Goal: Task Accomplishment & Management: Manage account settings

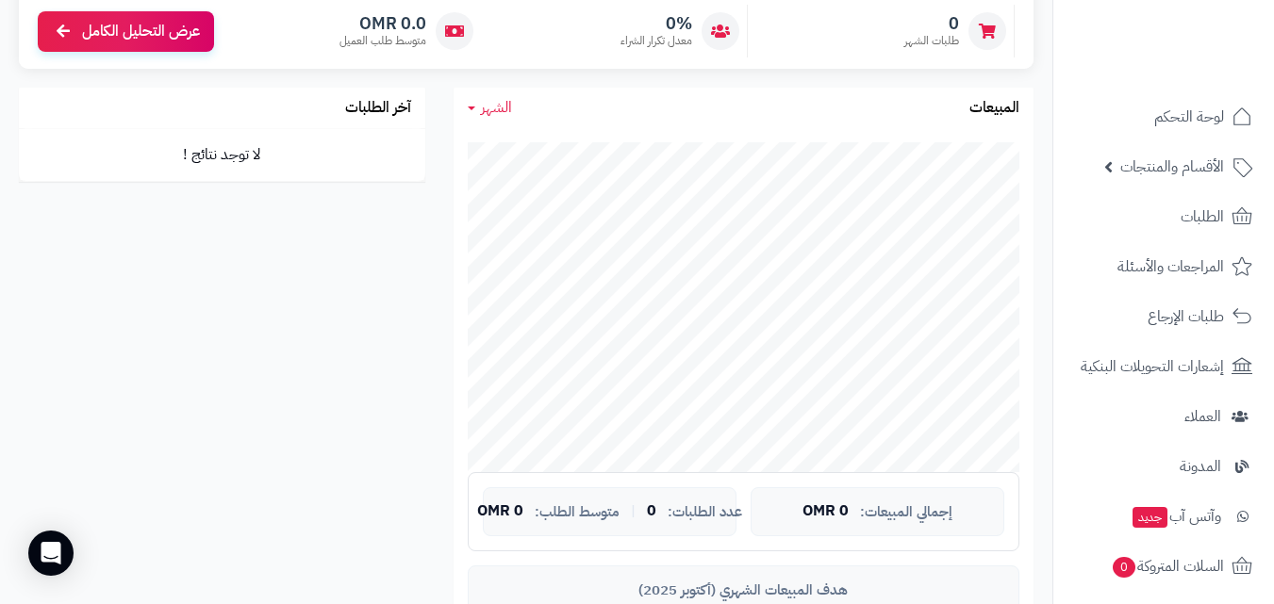
scroll to position [857, 0]
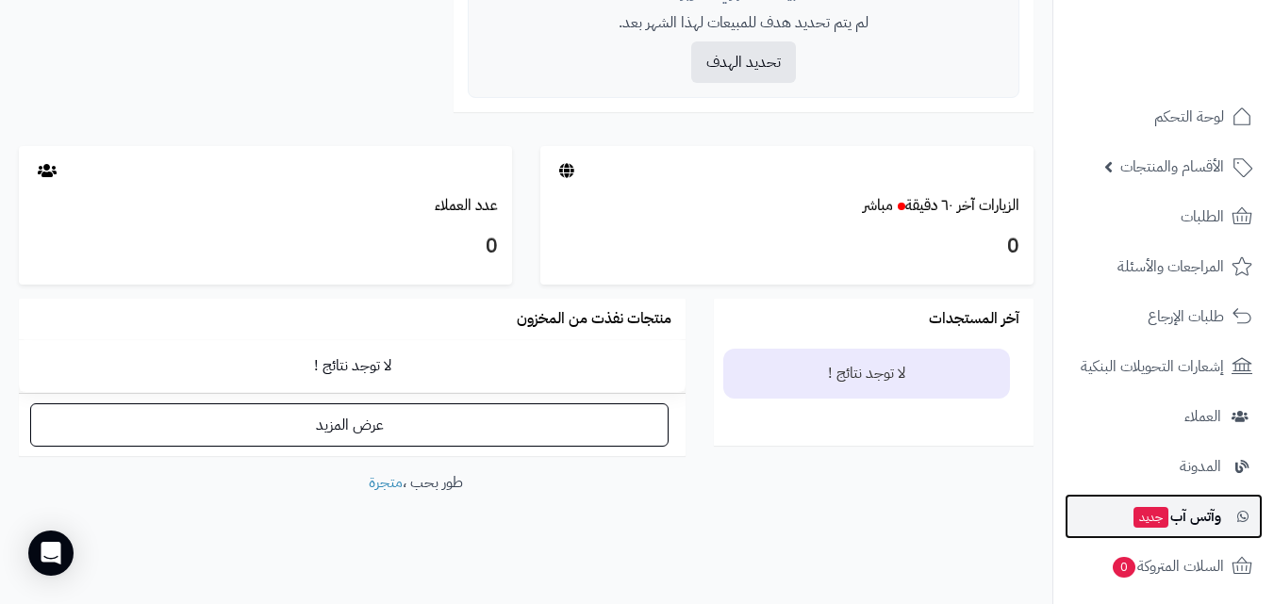
click at [1146, 513] on span "جديد" at bounding box center [1150, 517] width 35 height 21
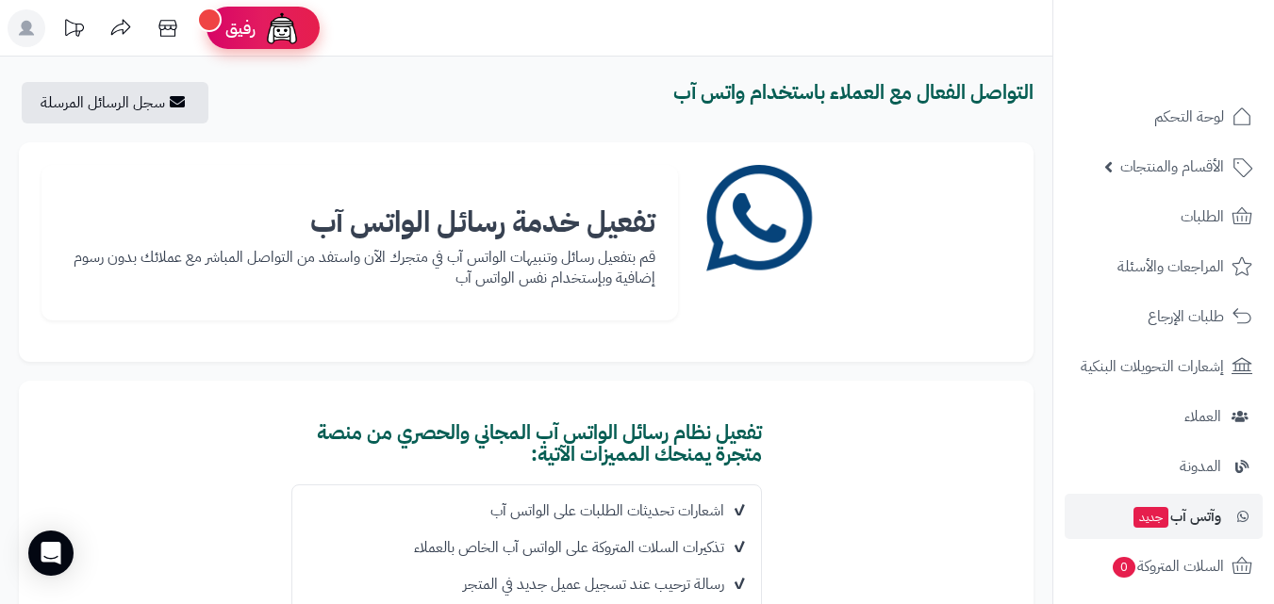
click at [244, 19] on span "رفيق" at bounding box center [240, 28] width 30 height 23
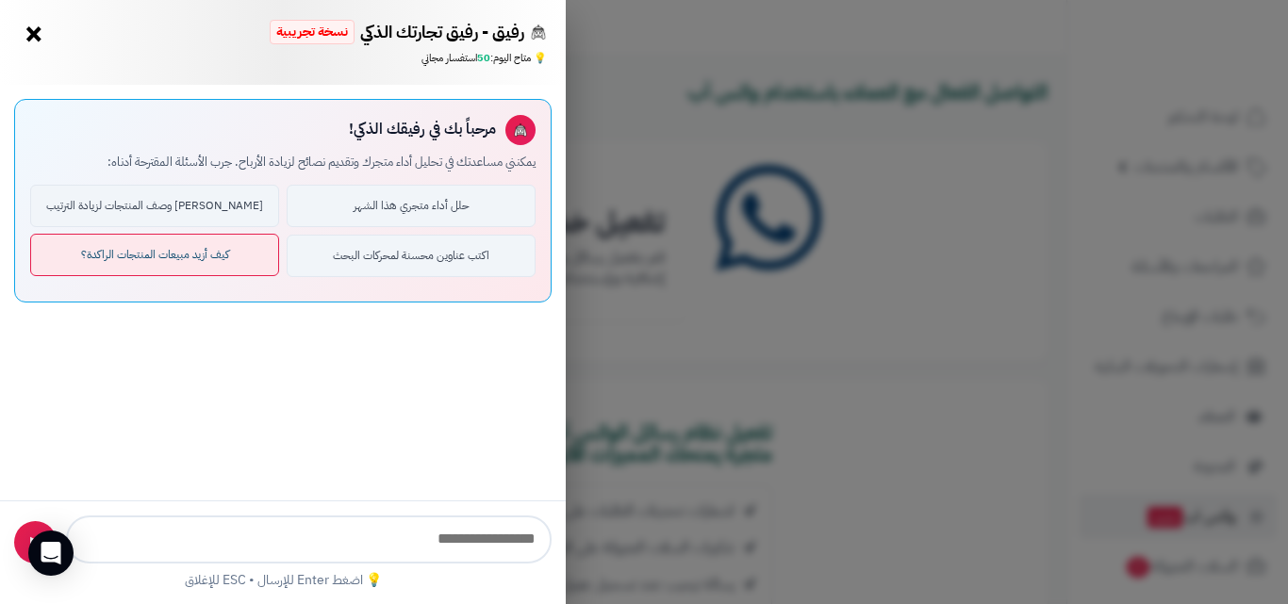
click at [187, 259] on button "كيف أزيد مبيعات المنتجات الراكدة؟" at bounding box center [154, 255] width 249 height 42
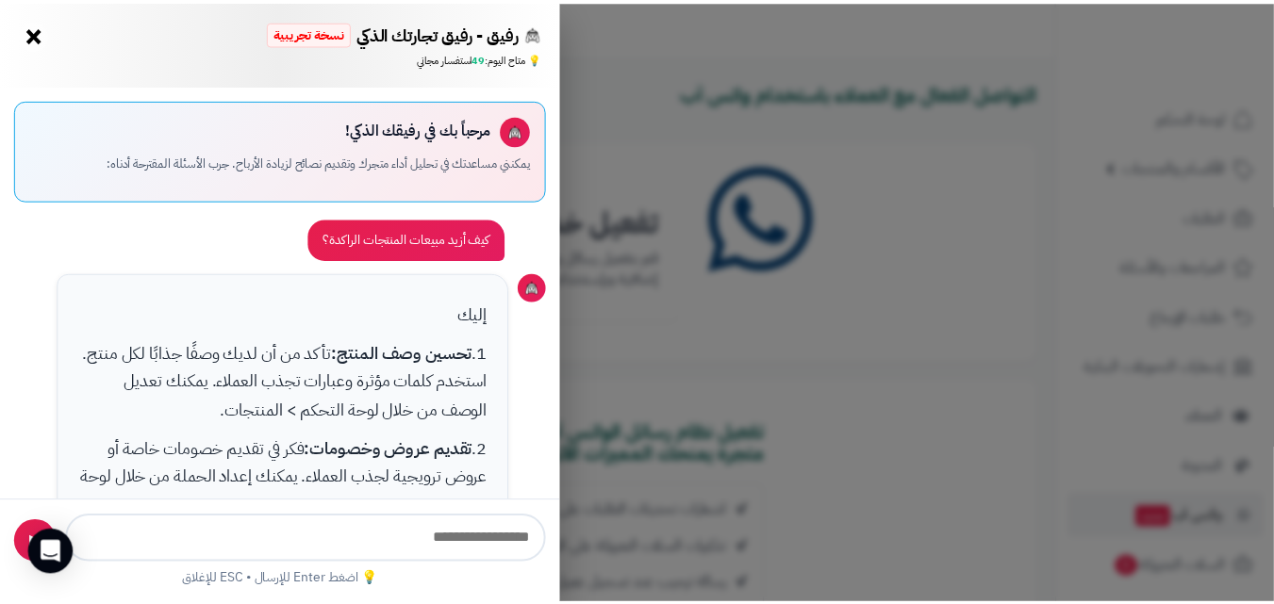
scroll to position [718, 0]
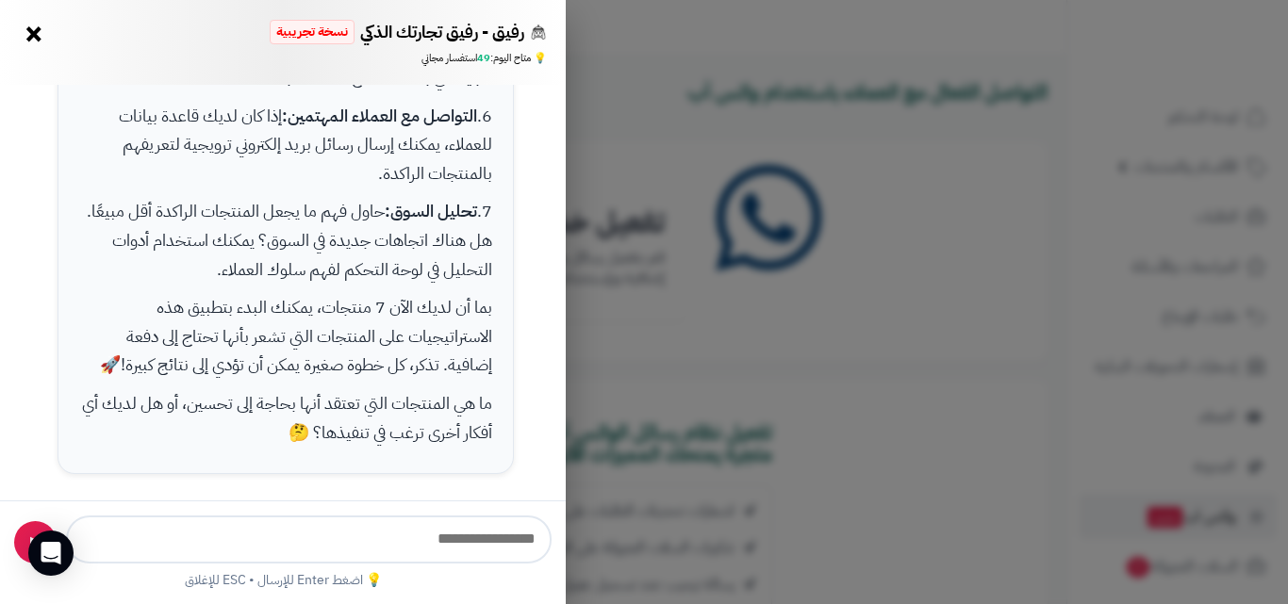
click at [654, 175] on div "رفيق - رفيق تجارتك الذكي نسخة تجريبية 🌱 تاجر جديد × 💡 متاح اليوم: 49 استفسار مج…" at bounding box center [644, 302] width 1288 height 604
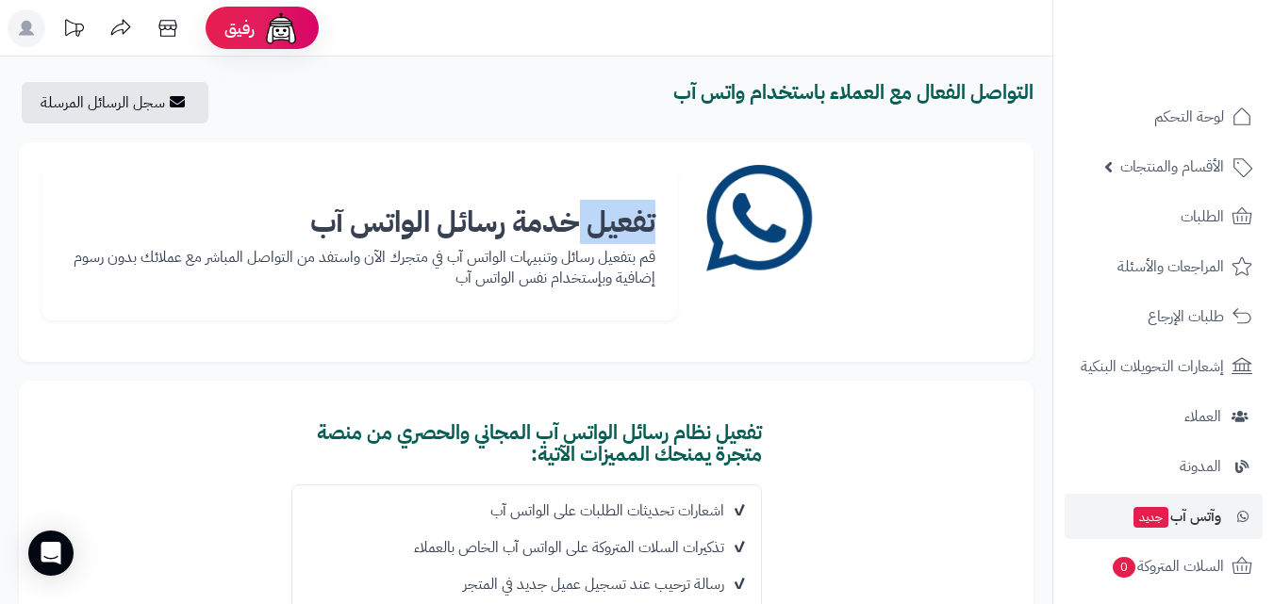
click at [654, 175] on div "تفعيل خدمة رسائل الواتس آب قم بتفعيل رسائل وتنبيهات الواتس آب في متجرك الآن واس…" at bounding box center [359, 243] width 637 height 156
click at [1163, 120] on span "لوحة التحكم" at bounding box center [1189, 117] width 69 height 26
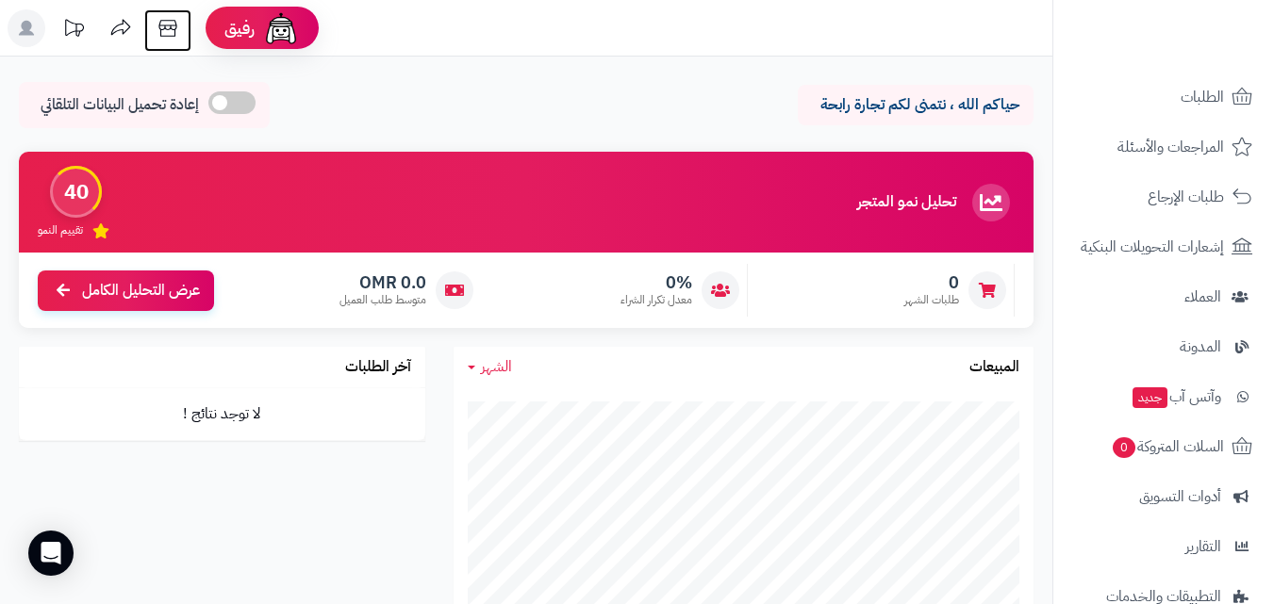
click at [172, 20] on icon at bounding box center [168, 28] width 38 height 38
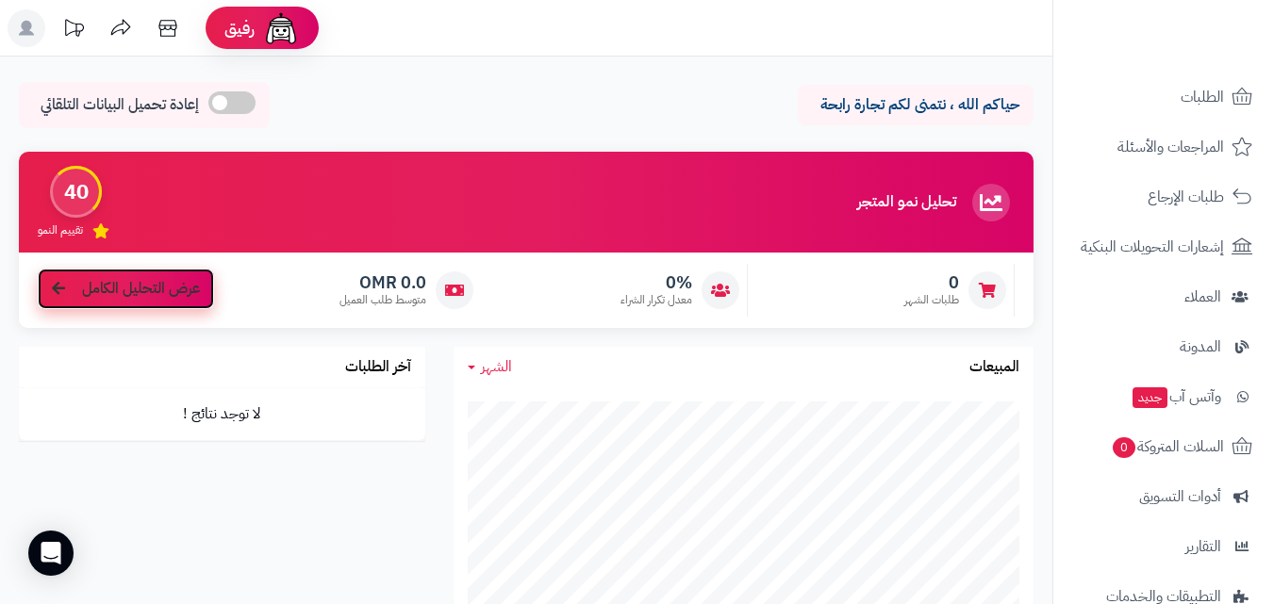
click at [133, 280] on span "عرض التحليل الكامل" at bounding box center [141, 289] width 118 height 22
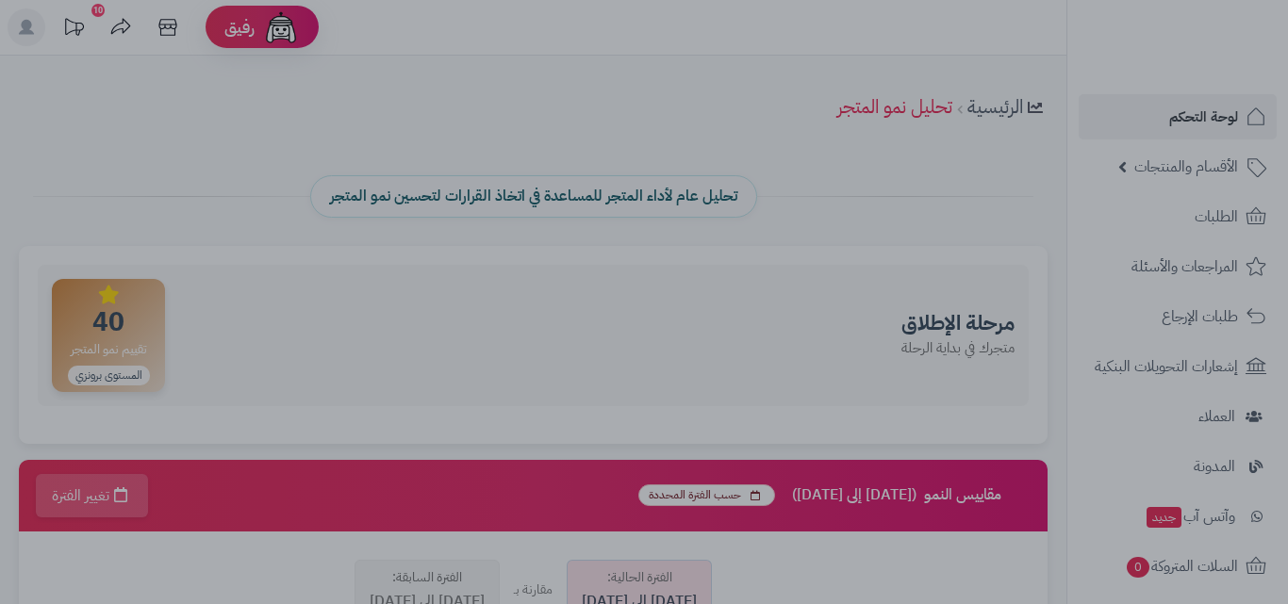
click at [251, 175] on div at bounding box center [644, 302] width 1288 height 604
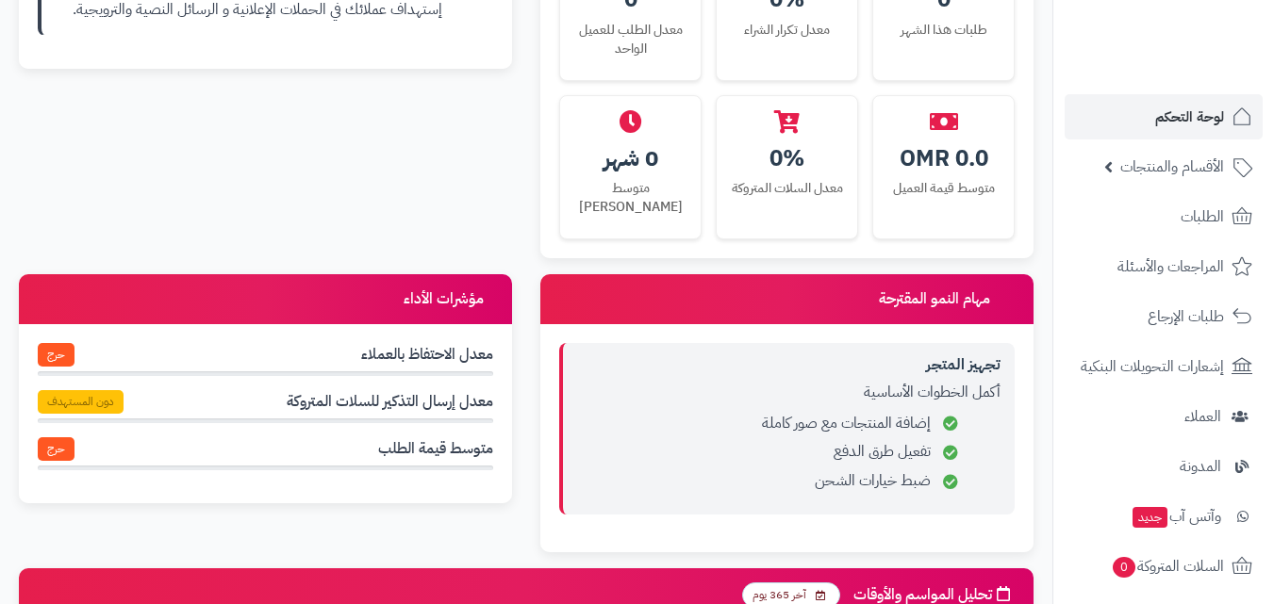
scroll to position [1038, 0]
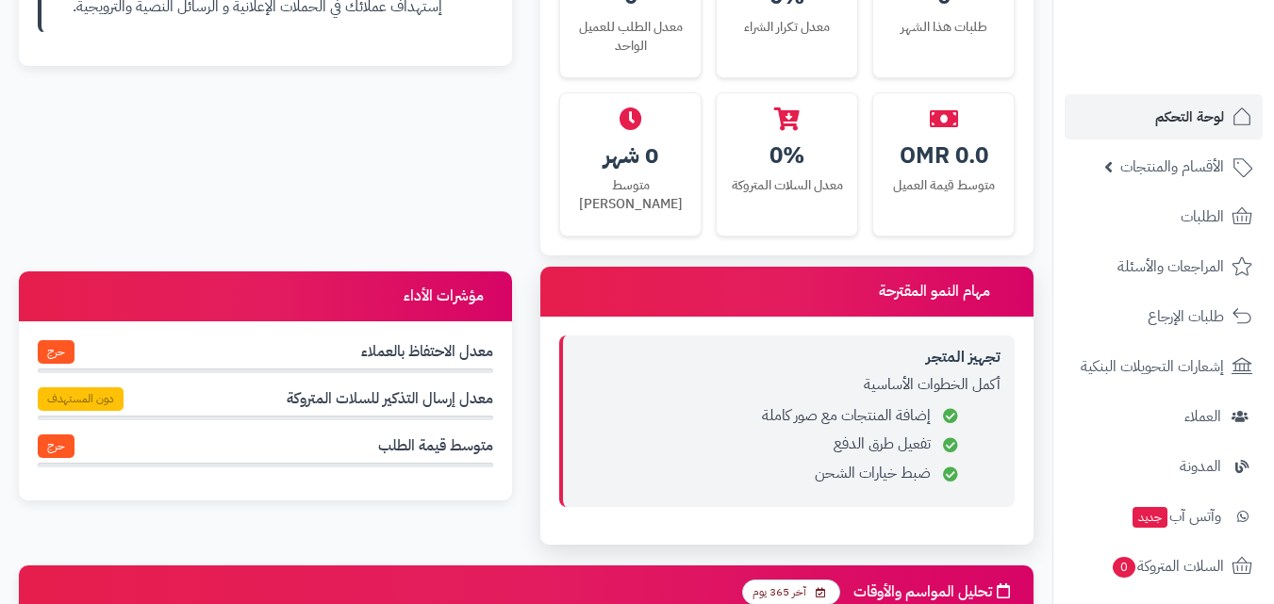
click at [882, 405] on li "إضافة المنتجات مع صور كاملة" at bounding box center [772, 416] width 381 height 22
click at [878, 408] on ul "إضافة المنتجات مع صور كاملة تفعيل طرق الدفع ضبط خيارات الشحن" at bounding box center [788, 445] width 423 height 80
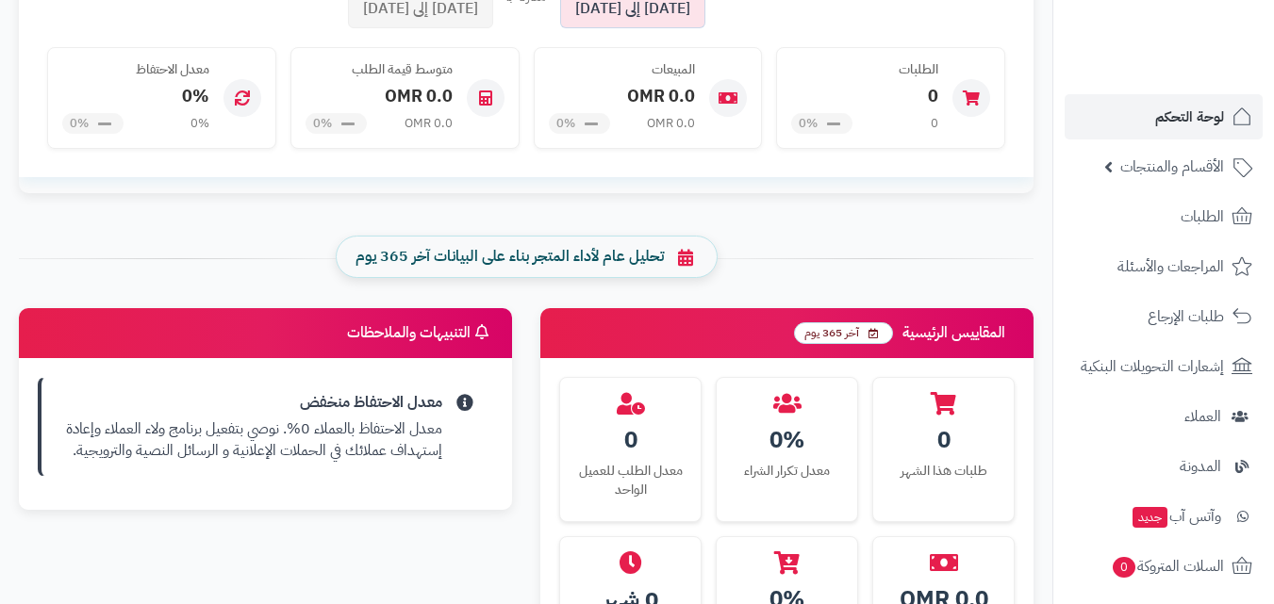
scroll to position [0, 0]
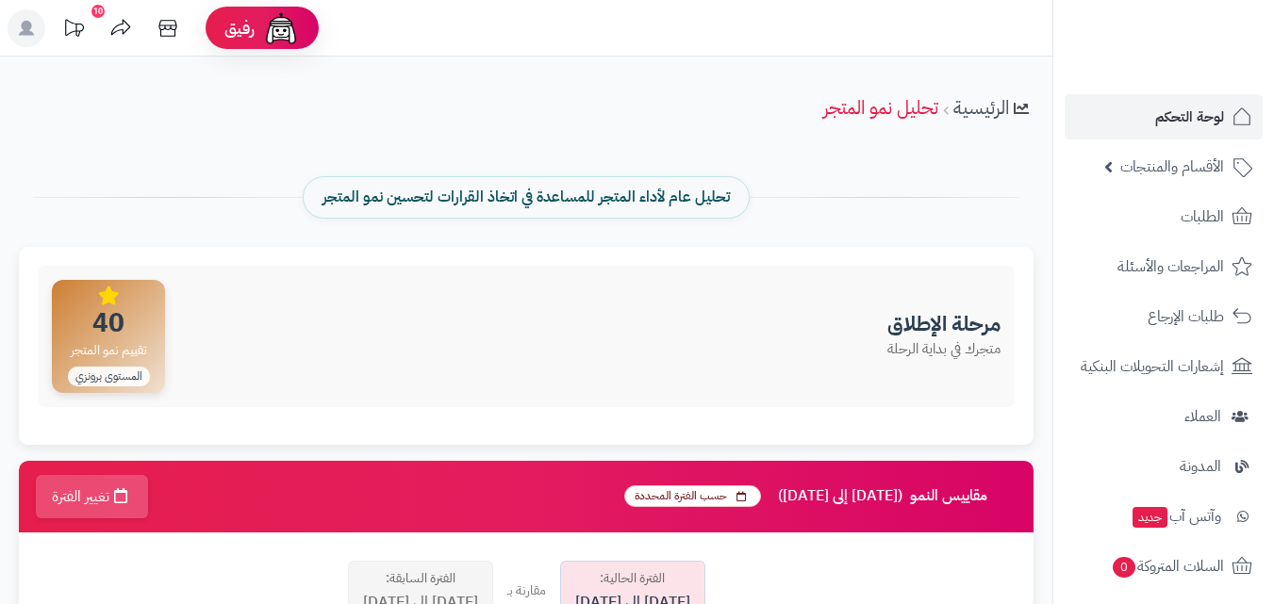
click at [25, 26] on icon at bounding box center [26, 28] width 15 height 15
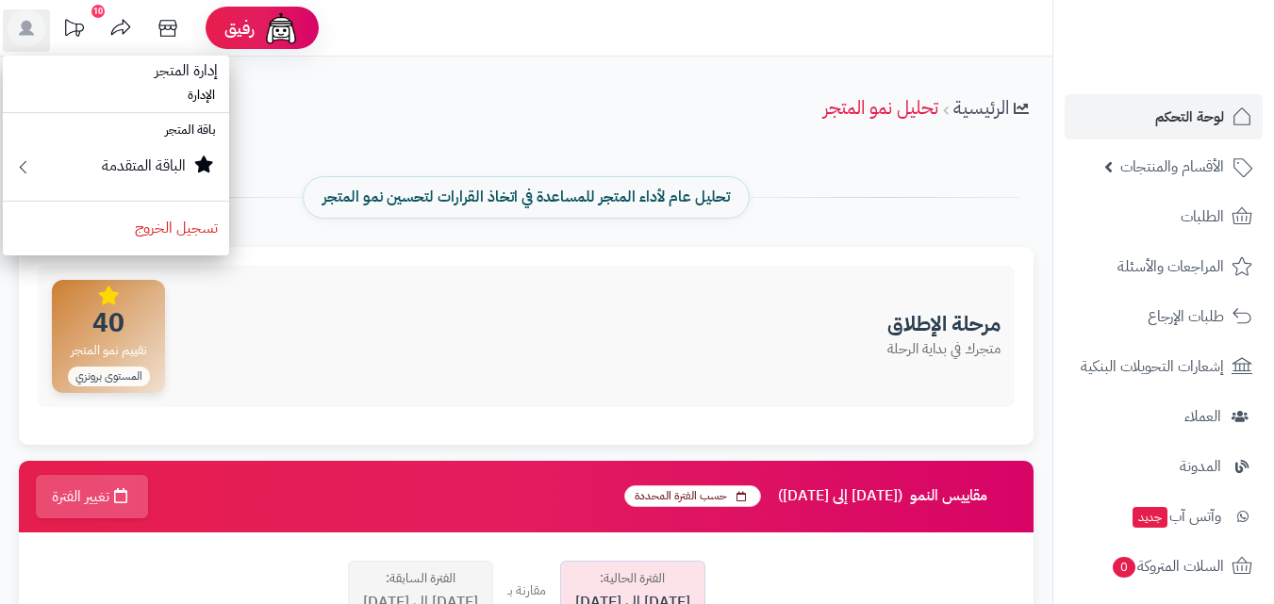
click at [213, 91] on li "الإدارة" at bounding box center [116, 95] width 226 height 27
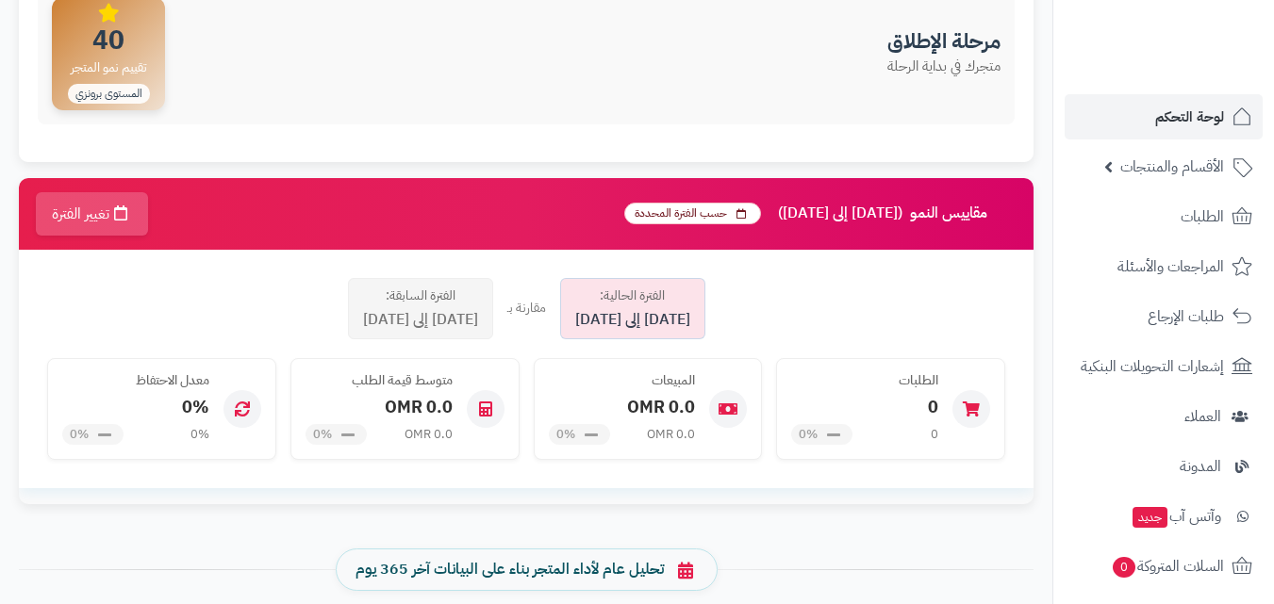
click at [580, 91] on div "مرحلة الإطلاق متجرك في بداية الرحلة 40 تقييم نمو المتجر المستوى برونزي" at bounding box center [526, 53] width 977 height 141
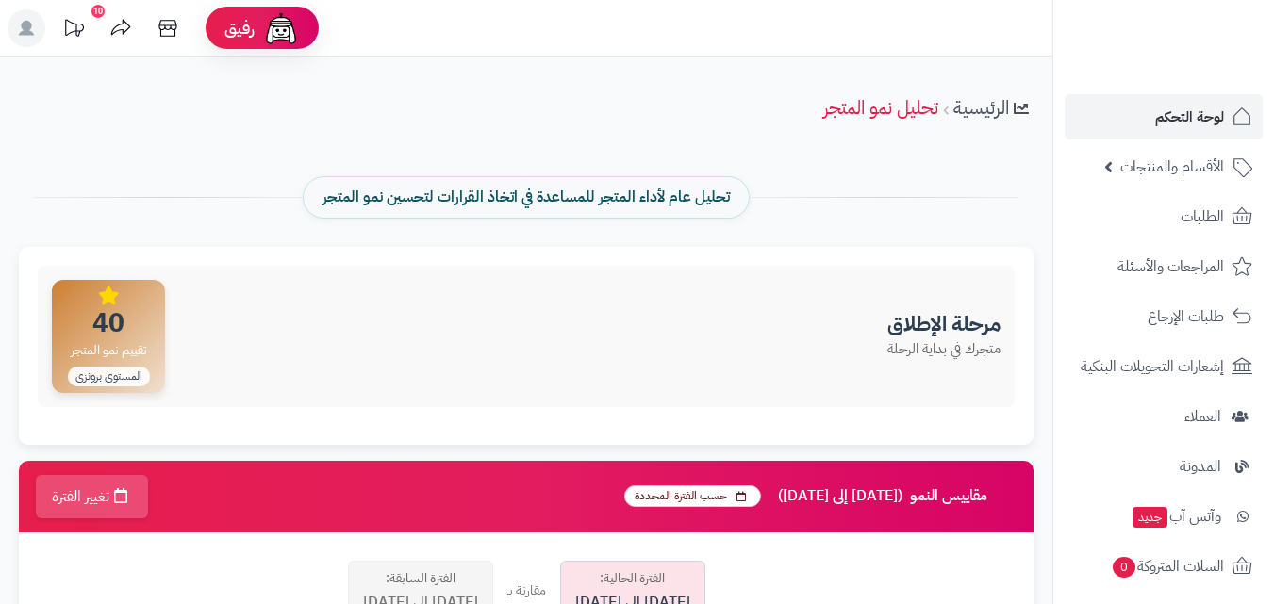
click at [26, 34] on icon at bounding box center [26, 28] width 15 height 15
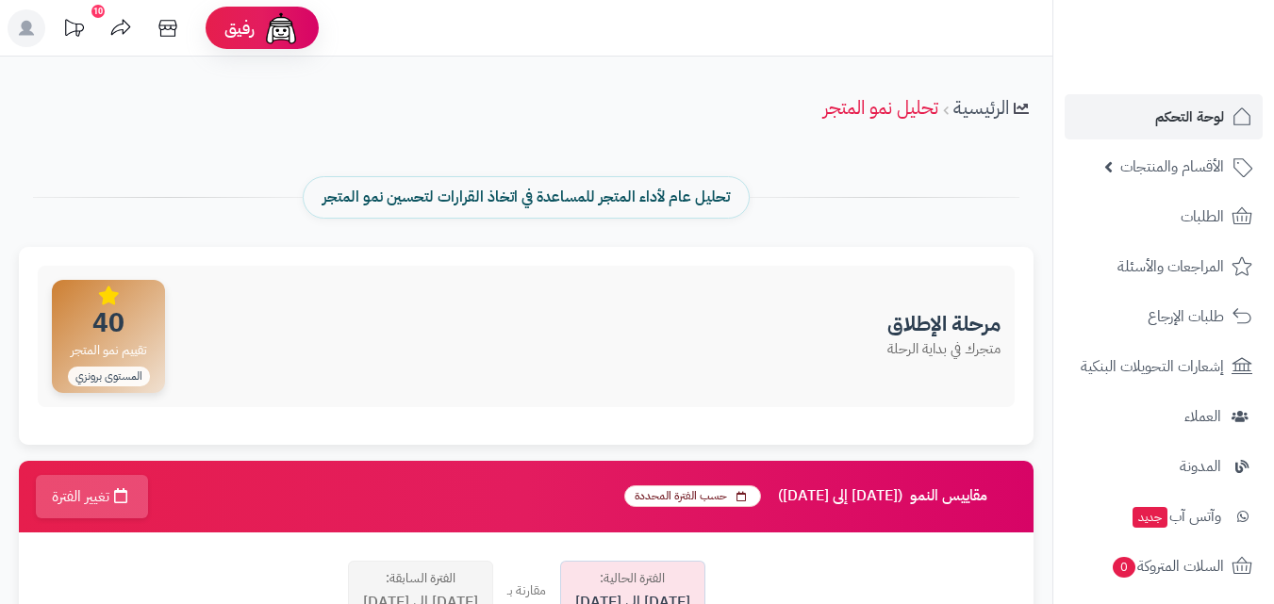
click at [436, 149] on div "تحليل عام لأداء المتجر للمساعدة في اتخاذ القرارات لتحسين نمو المتجر" at bounding box center [526, 197] width 1043 height 99
click at [947, 331] on h3 "مرحلة الإطلاق" at bounding box center [943, 319] width 113 height 23
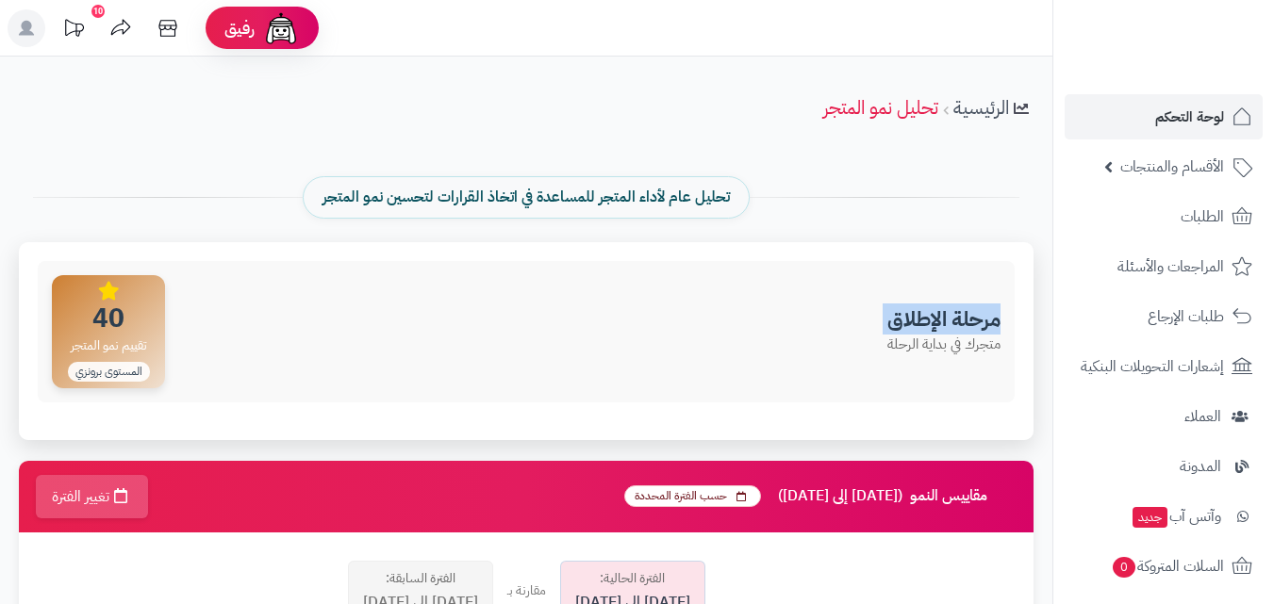
click at [947, 331] on h3 "مرحلة الإطلاق" at bounding box center [943, 319] width 113 height 23
click at [961, 351] on p "متجرك في بداية الرحلة" at bounding box center [943, 345] width 113 height 20
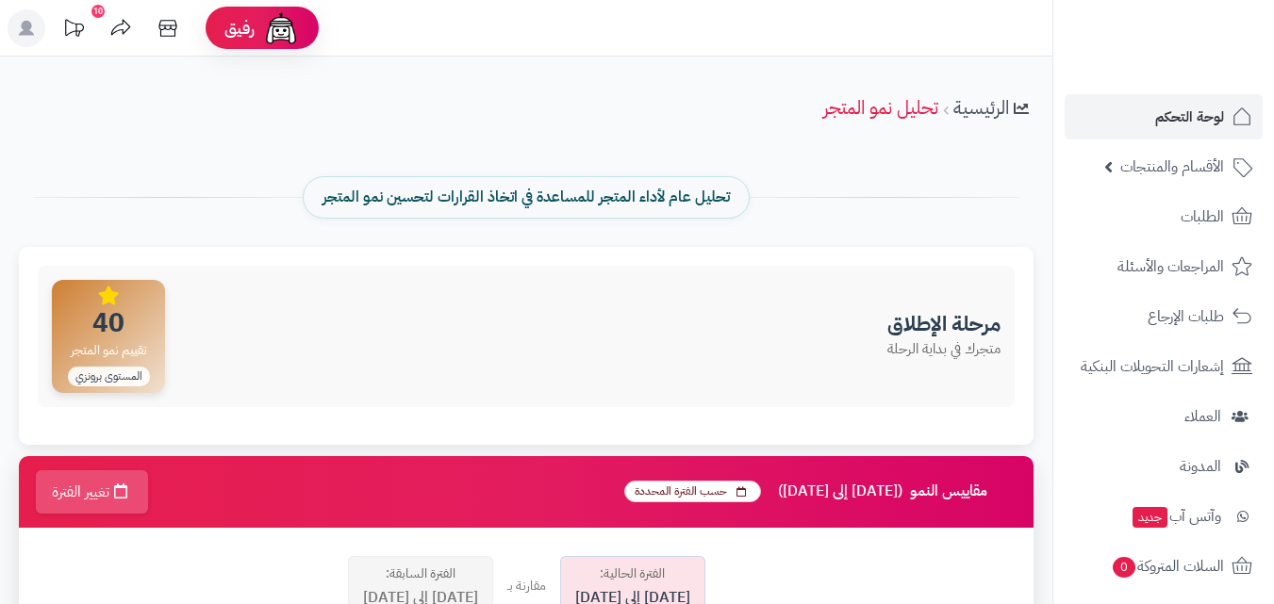
click at [865, 493] on span "(2025-10-01 إلى 2025-10-04)" at bounding box center [840, 492] width 124 height 17
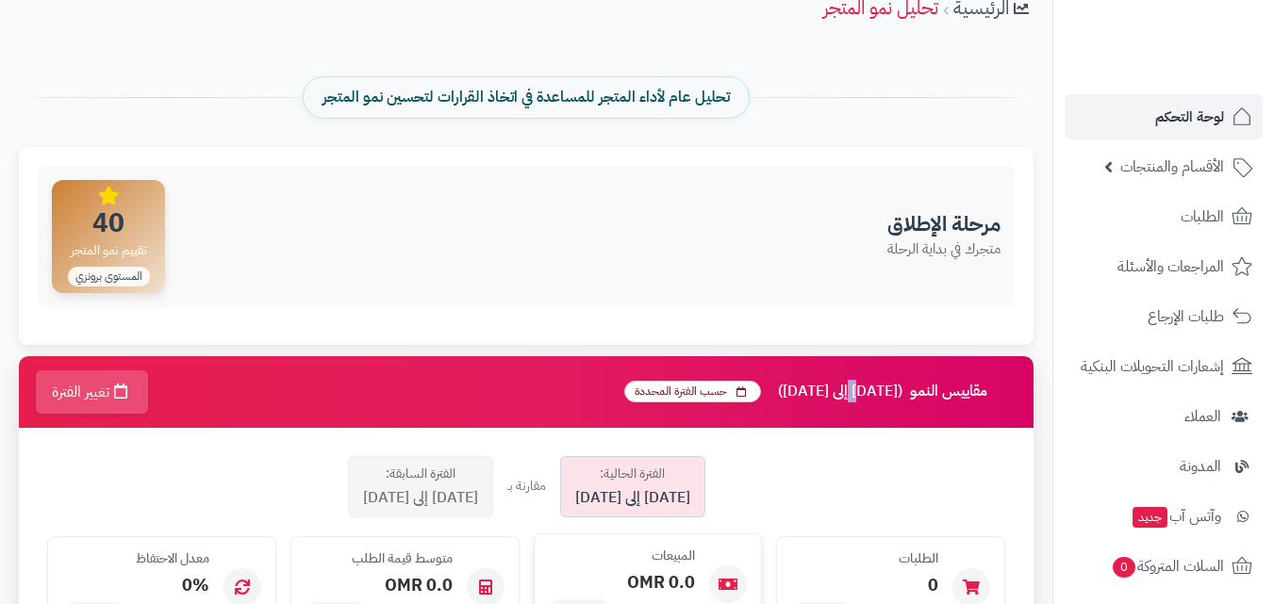
scroll to position [189, 0]
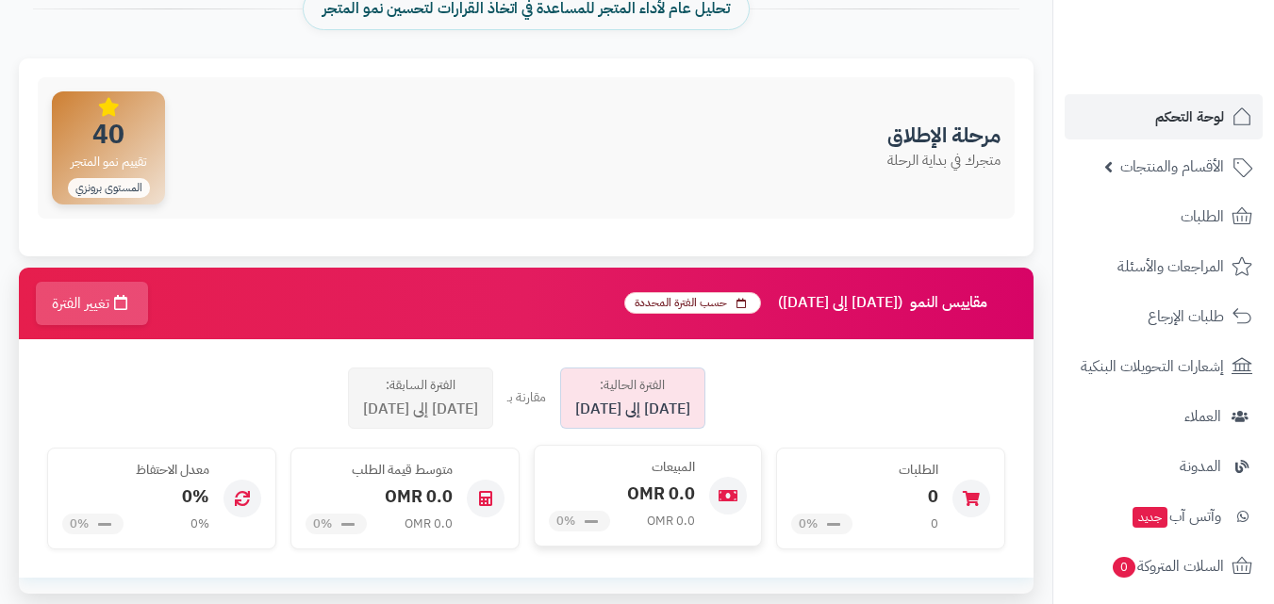
drag, startPoint x: 619, startPoint y: 494, endPoint x: 618, endPoint y: 505, distance: 11.4
click at [618, 505] on div "0.0 OMR" at bounding box center [622, 494] width 147 height 25
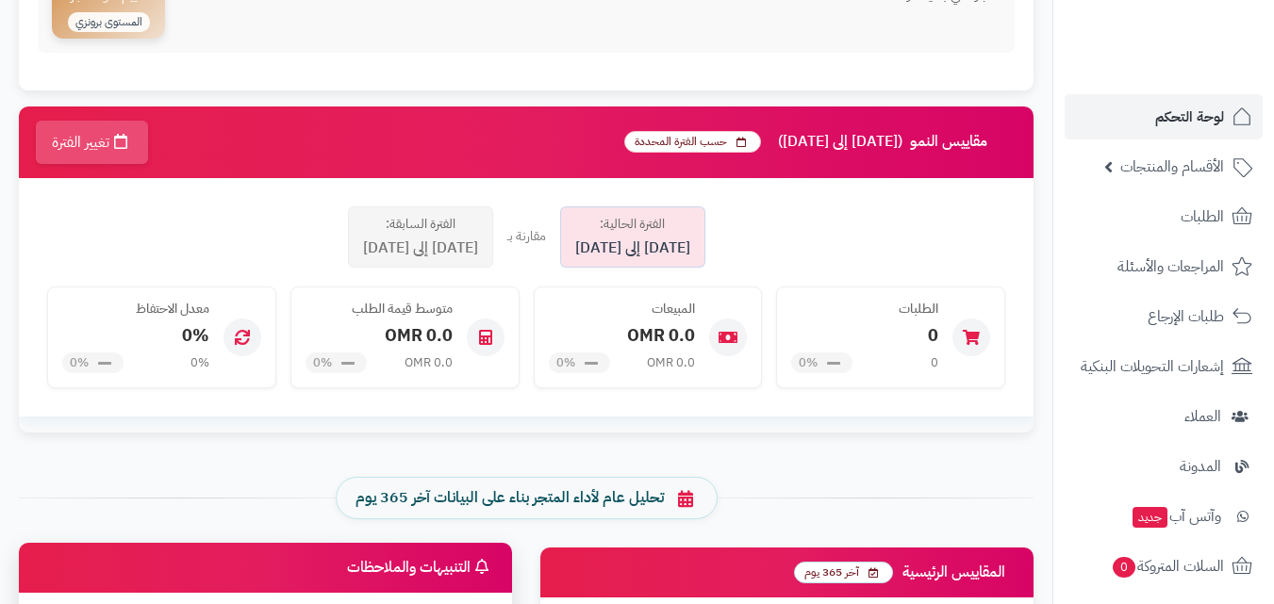
scroll to position [0, 0]
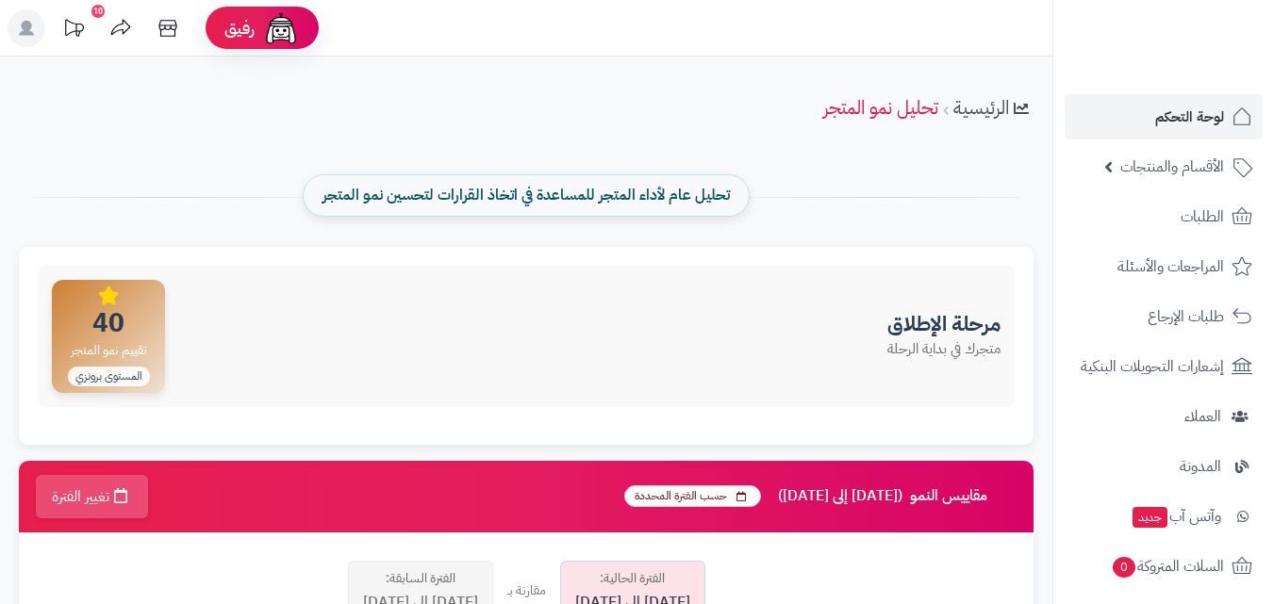
click at [533, 191] on span "تحليل عام لأداء المتجر للمساعدة في اتخاذ القرارات لتحسين نمو المتجر" at bounding box center [526, 196] width 407 height 22
click at [546, 200] on span "تحليل عام لأداء المتجر للمساعدة في اتخاذ القرارات لتحسين نمو المتجر" at bounding box center [526, 196] width 407 height 22
click at [172, 23] on icon at bounding box center [168, 28] width 38 height 38
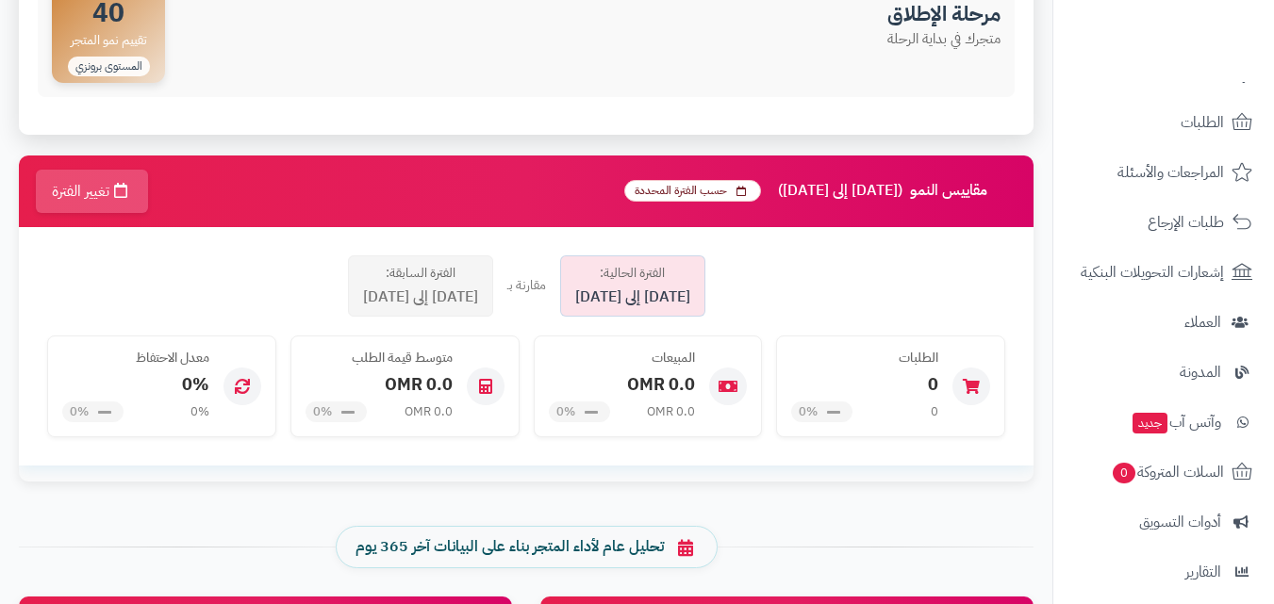
scroll to position [377, 0]
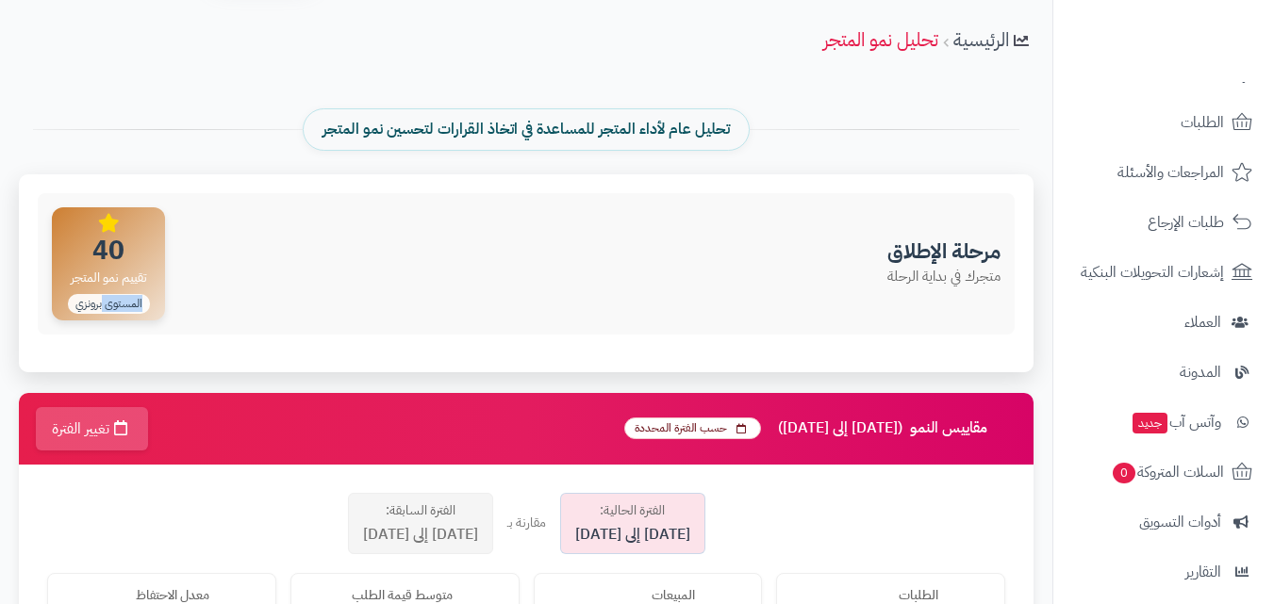
scroll to position [0, 0]
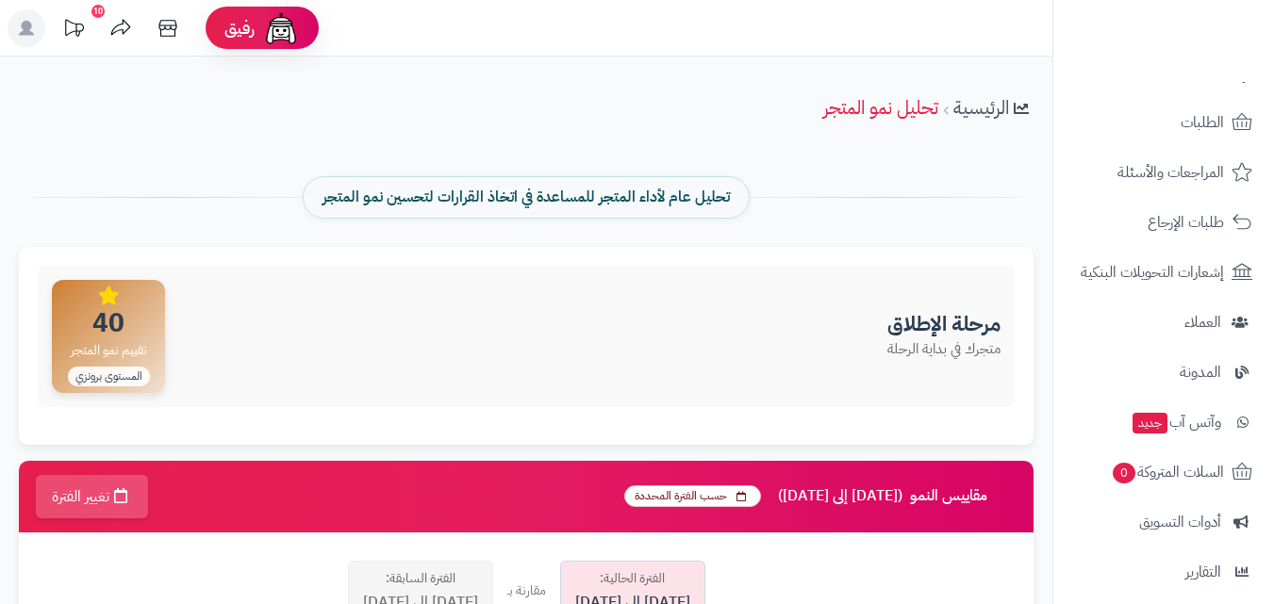
click at [96, 9] on div "10" at bounding box center [97, 11] width 13 height 13
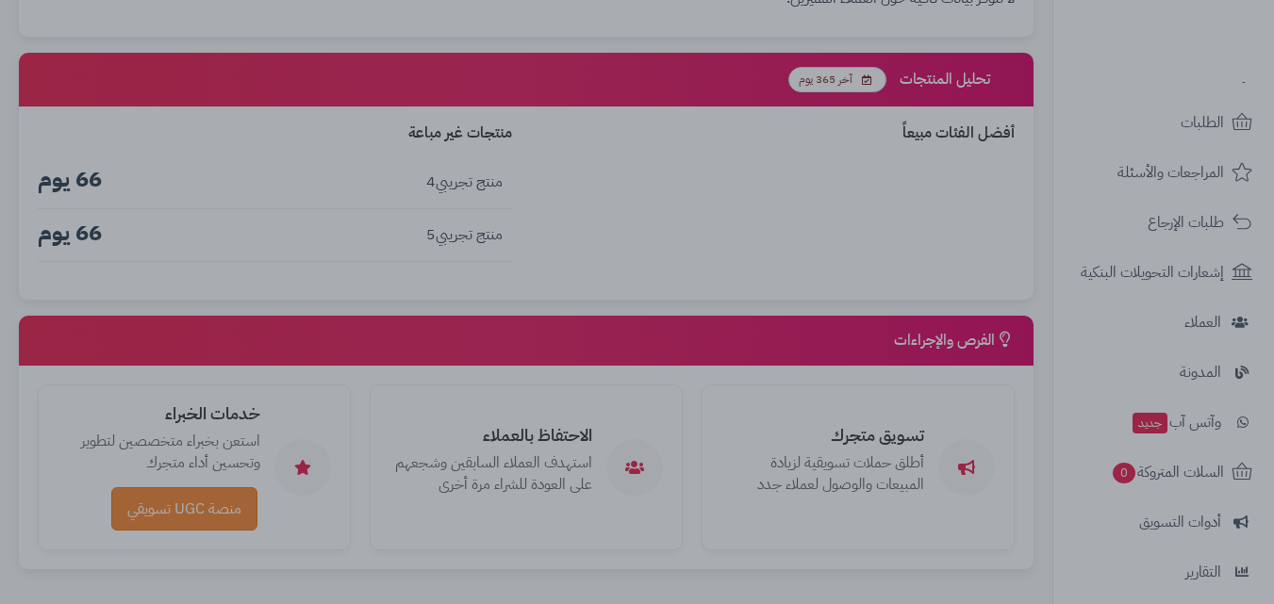
scroll to position [1141, 0]
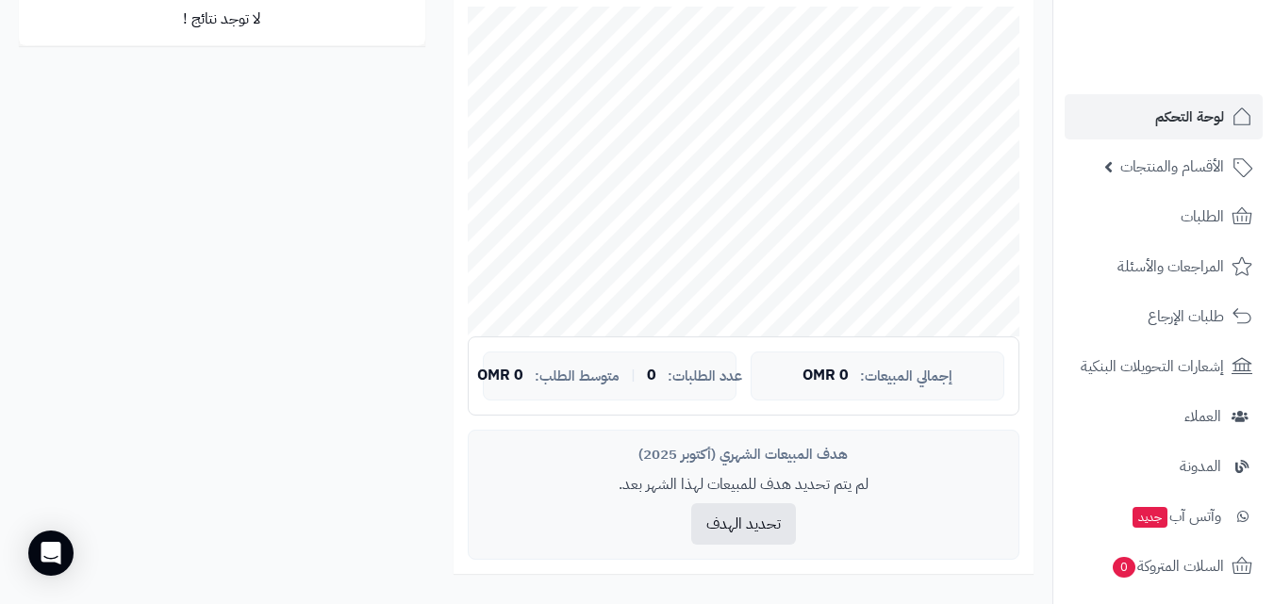
scroll to position [857, 0]
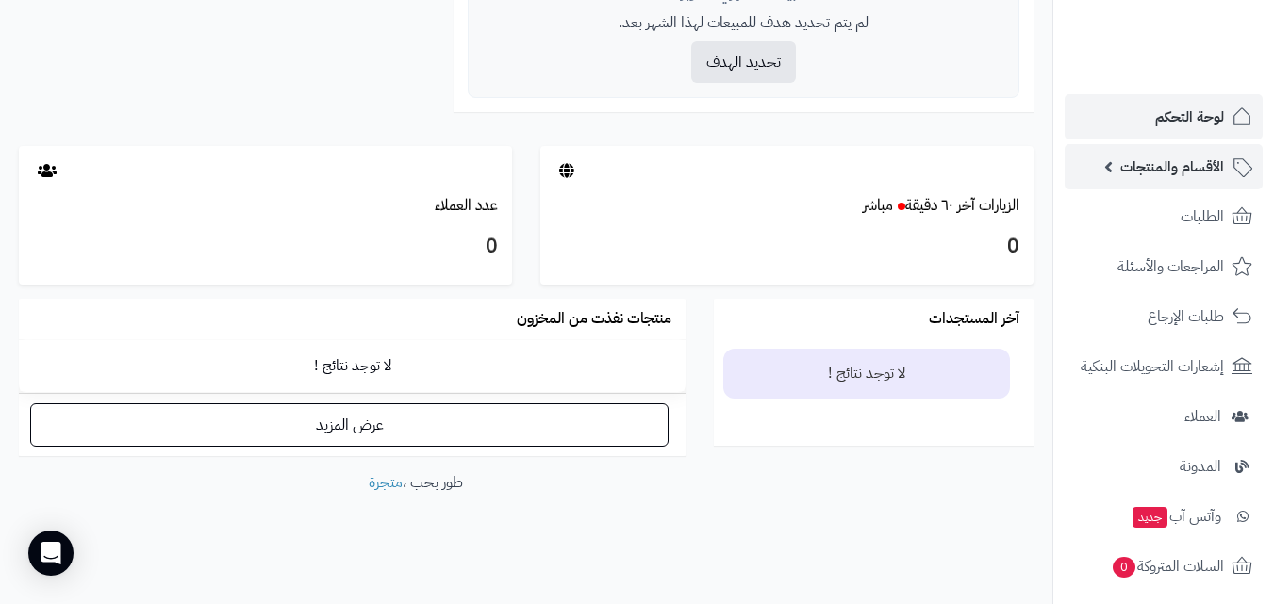
click at [1190, 171] on span "الأقسام والمنتجات" at bounding box center [1172, 167] width 104 height 26
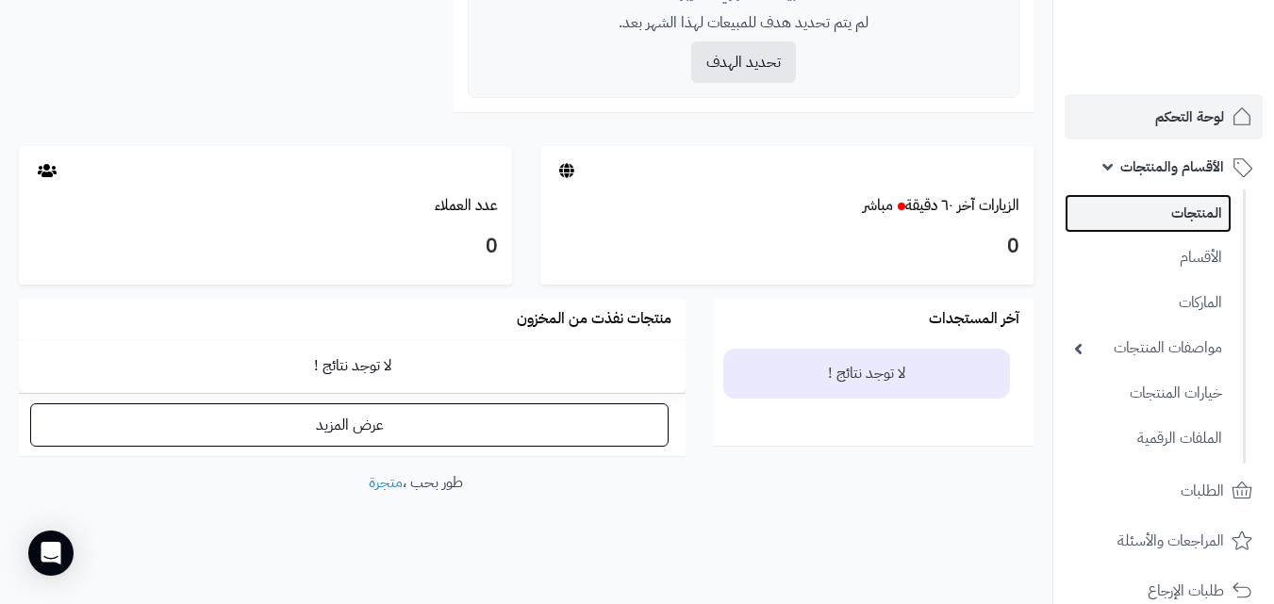
click at [1197, 209] on link "المنتجات" at bounding box center [1148, 213] width 167 height 39
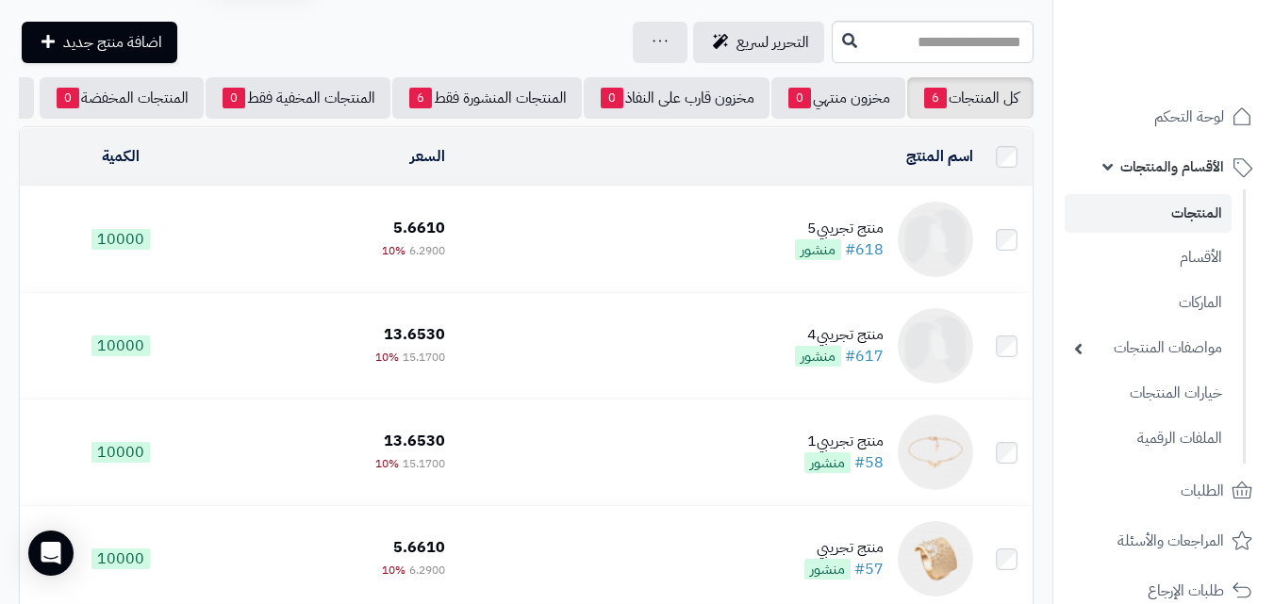
scroll to position [94, 0]
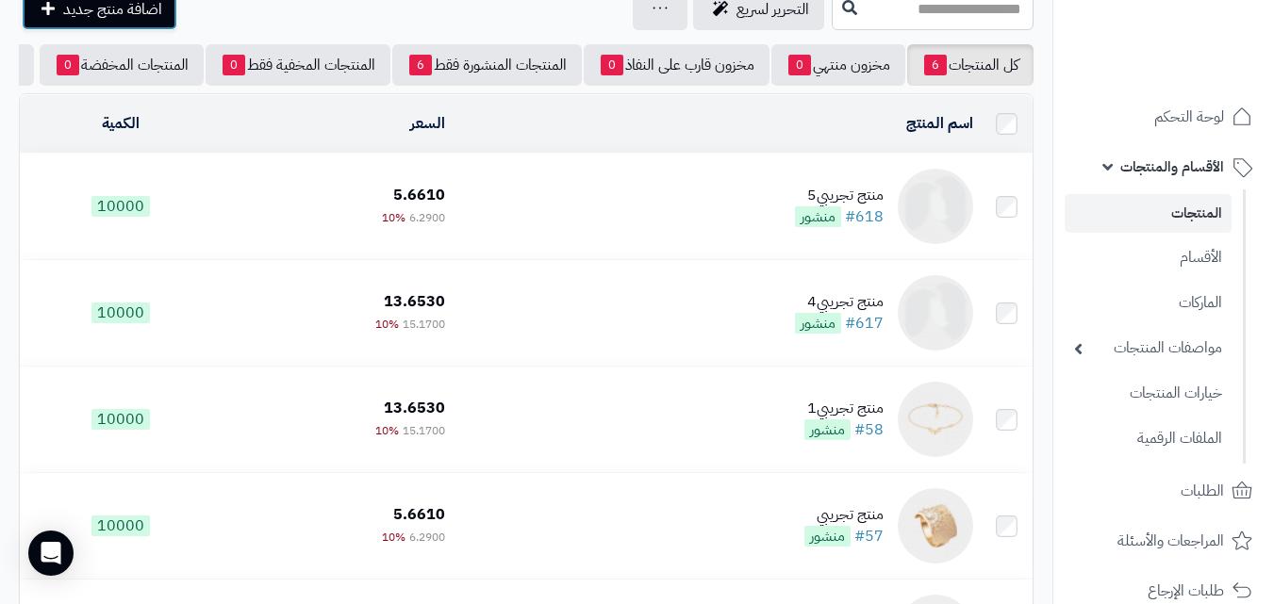
click at [125, 14] on span "اضافة منتج جديد" at bounding box center [112, 9] width 99 height 23
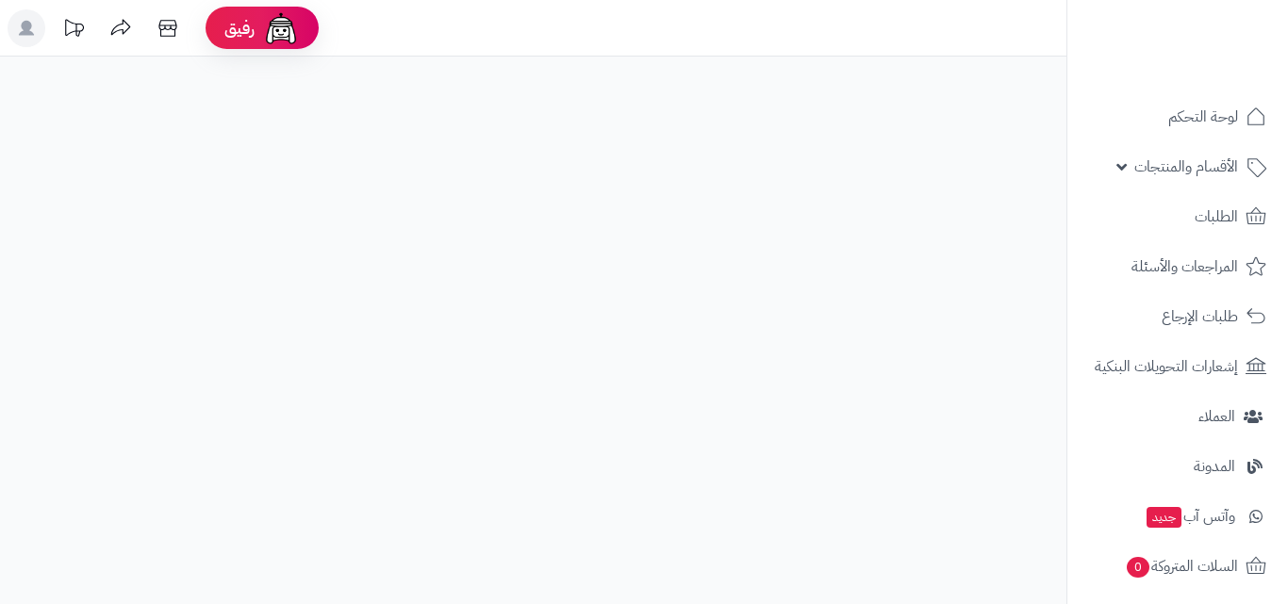
select select
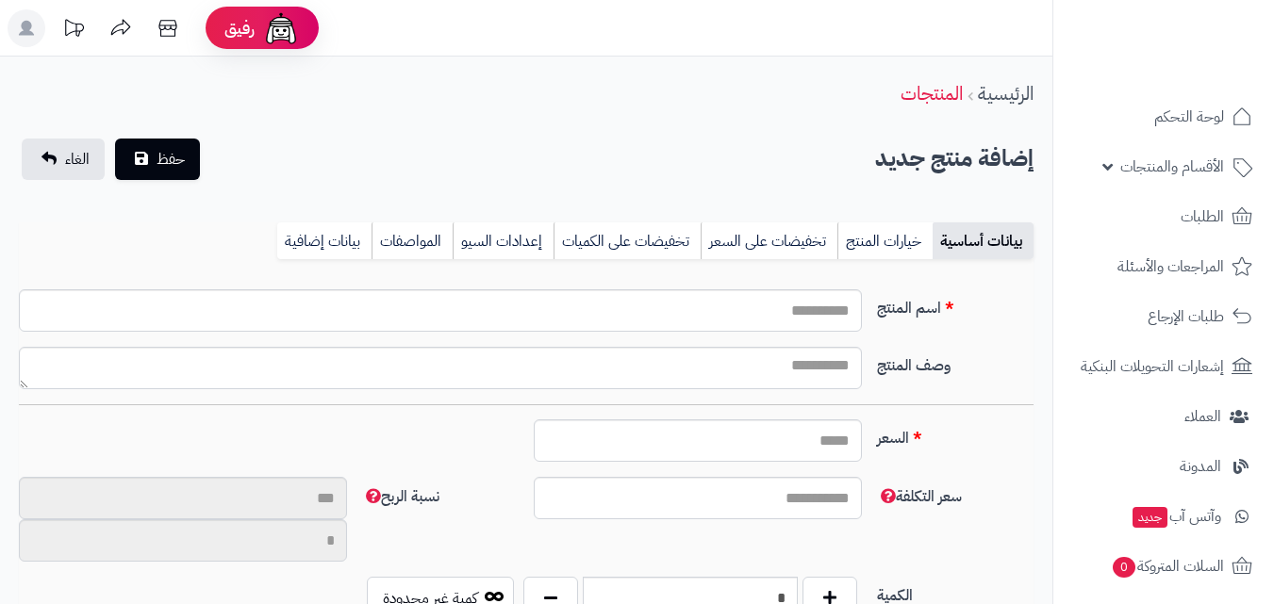
type input "*****"
type input "********"
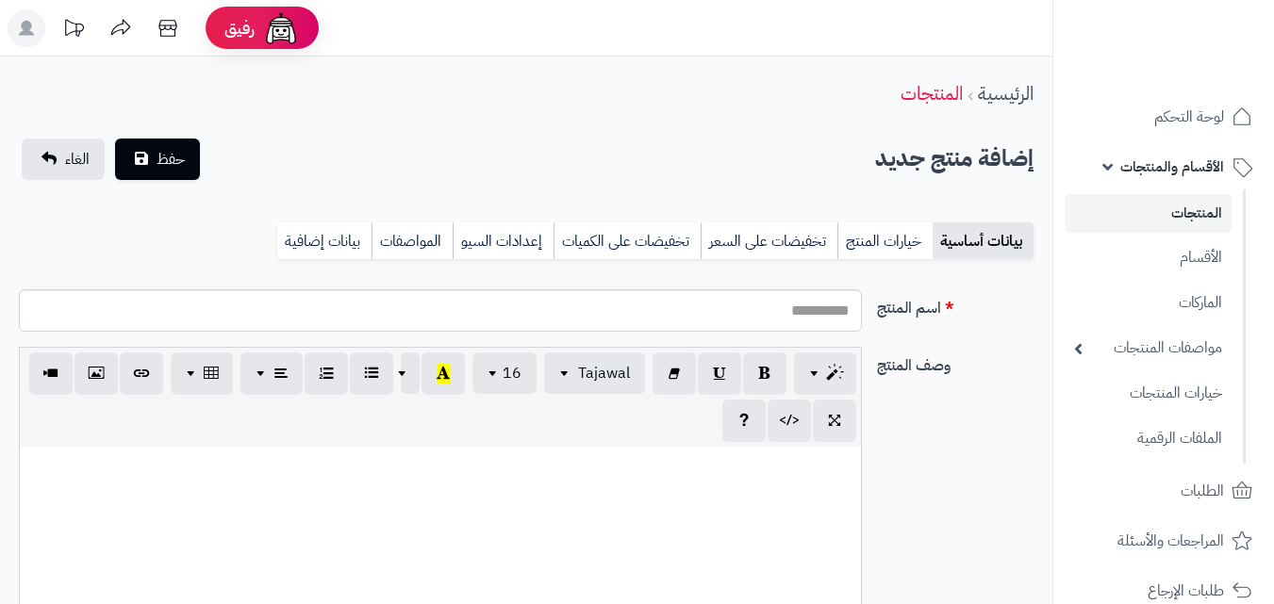
type input "****"
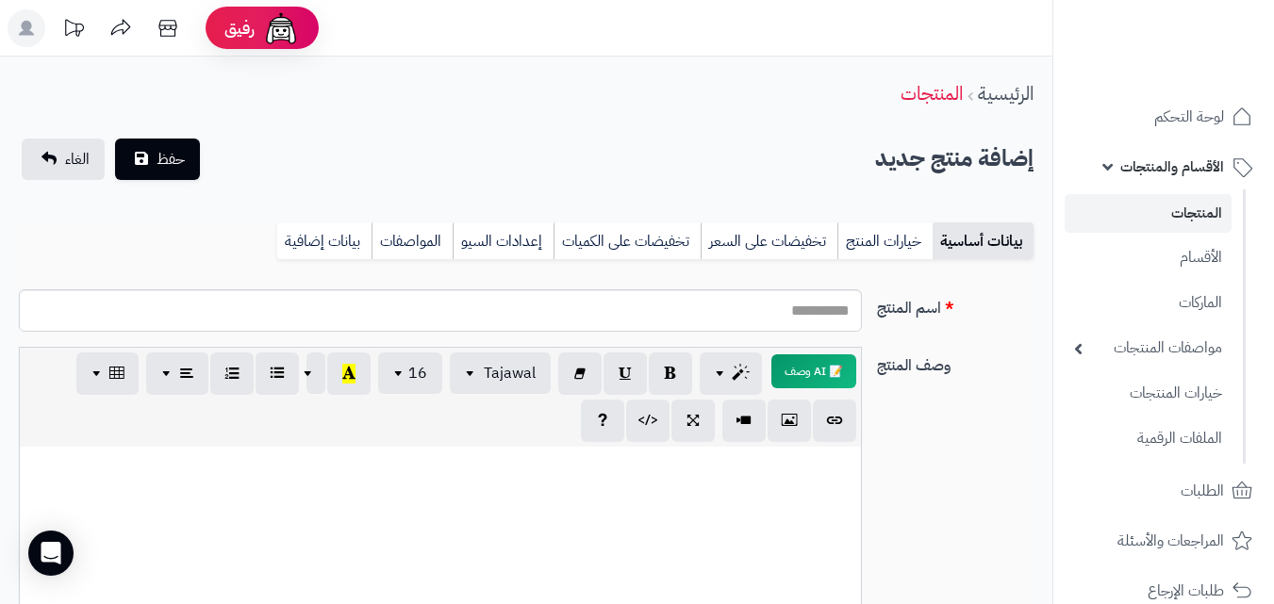
click at [125, 14] on icon at bounding box center [121, 28] width 38 height 38
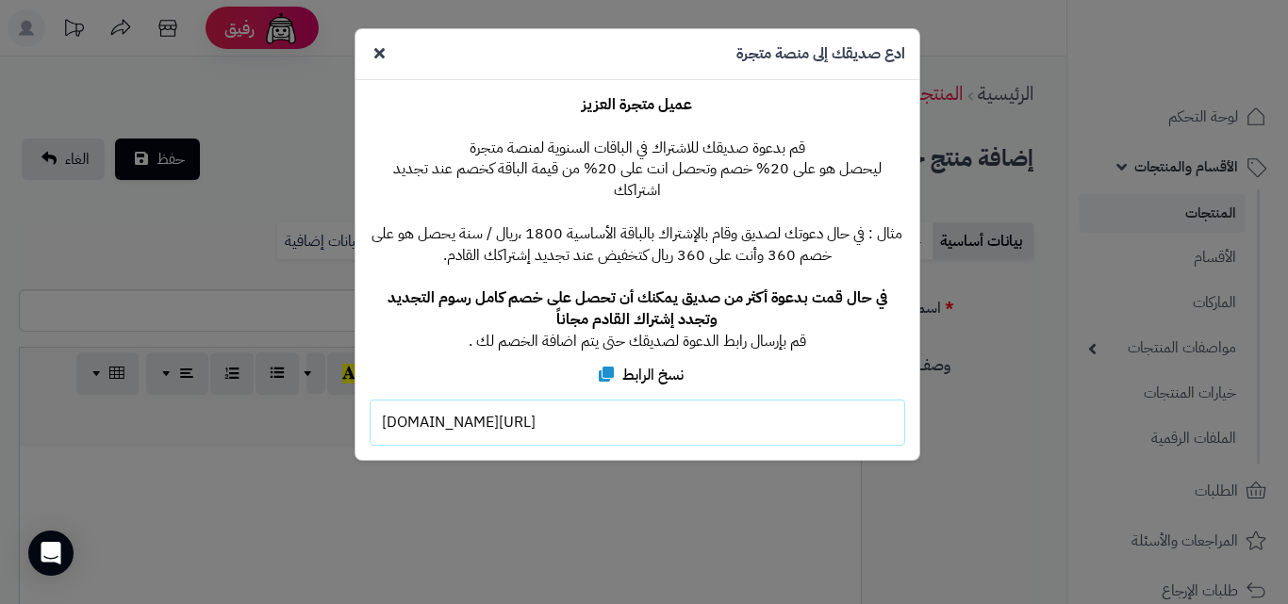
click at [643, 360] on label "نسخ الرابط" at bounding box center [636, 377] width 93 height 35
click at [638, 360] on label "نسخ الرابط" at bounding box center [636, 377] width 93 height 35
drag, startPoint x: 641, startPoint y: 399, endPoint x: 314, endPoint y: 426, distance: 328.4
click at [314, 426] on div "**********" at bounding box center [644, 302] width 1288 height 604
copy div "[URL][DOMAIN_NAME]"
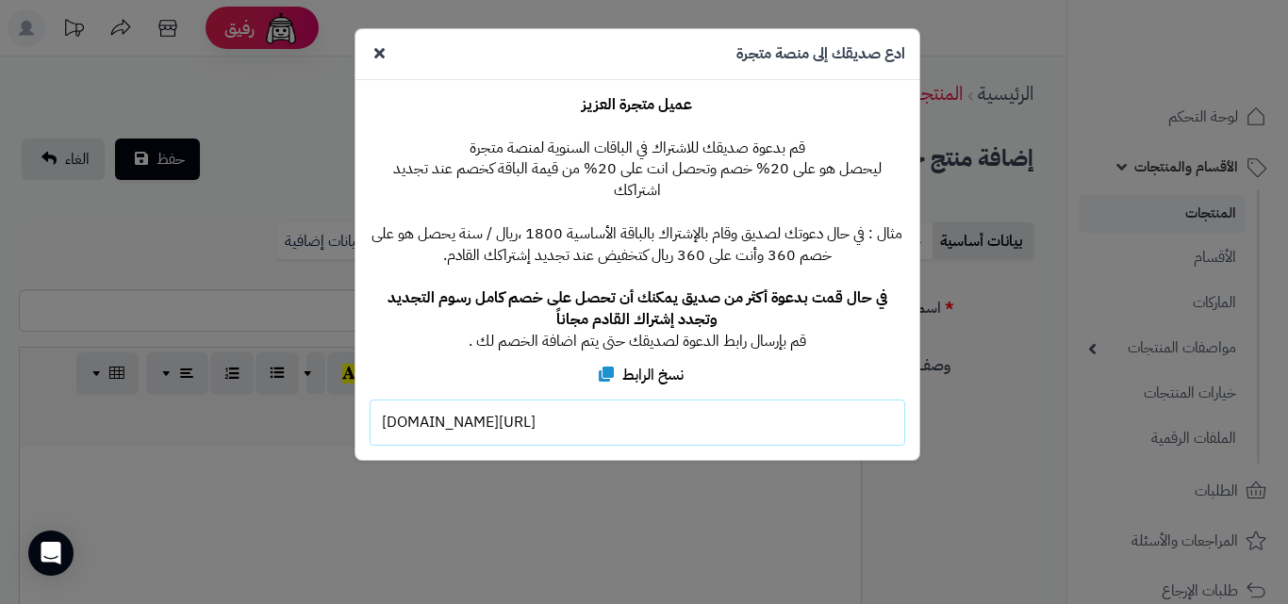
click at [554, 511] on div "**********" at bounding box center [644, 302] width 1288 height 604
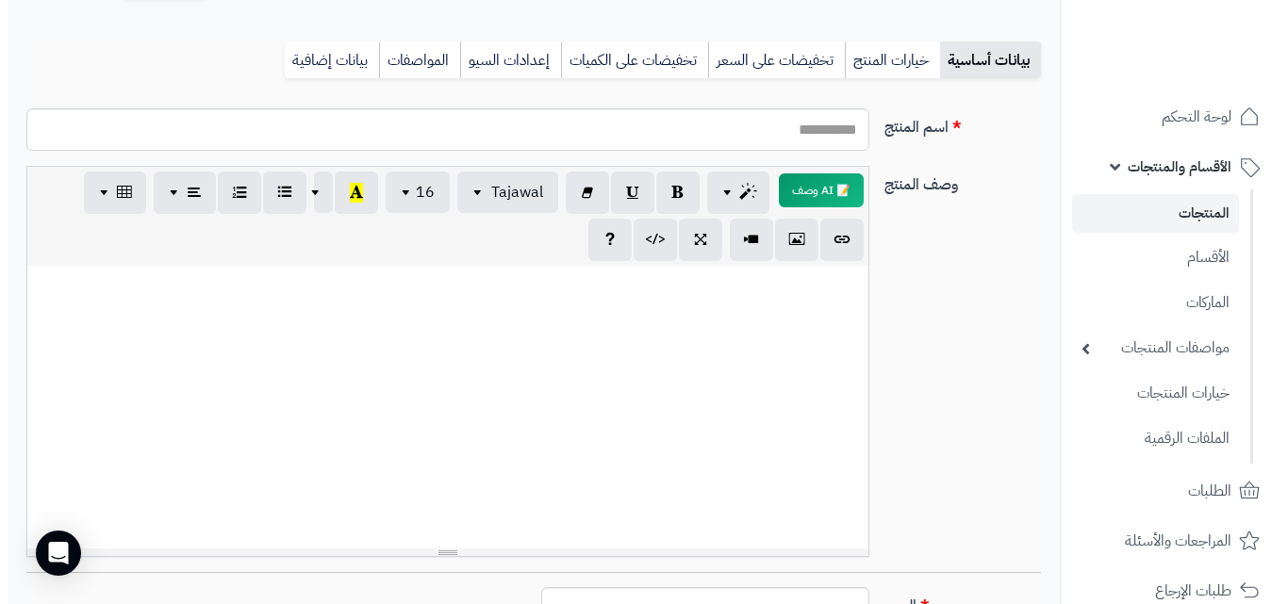
scroll to position [189, 0]
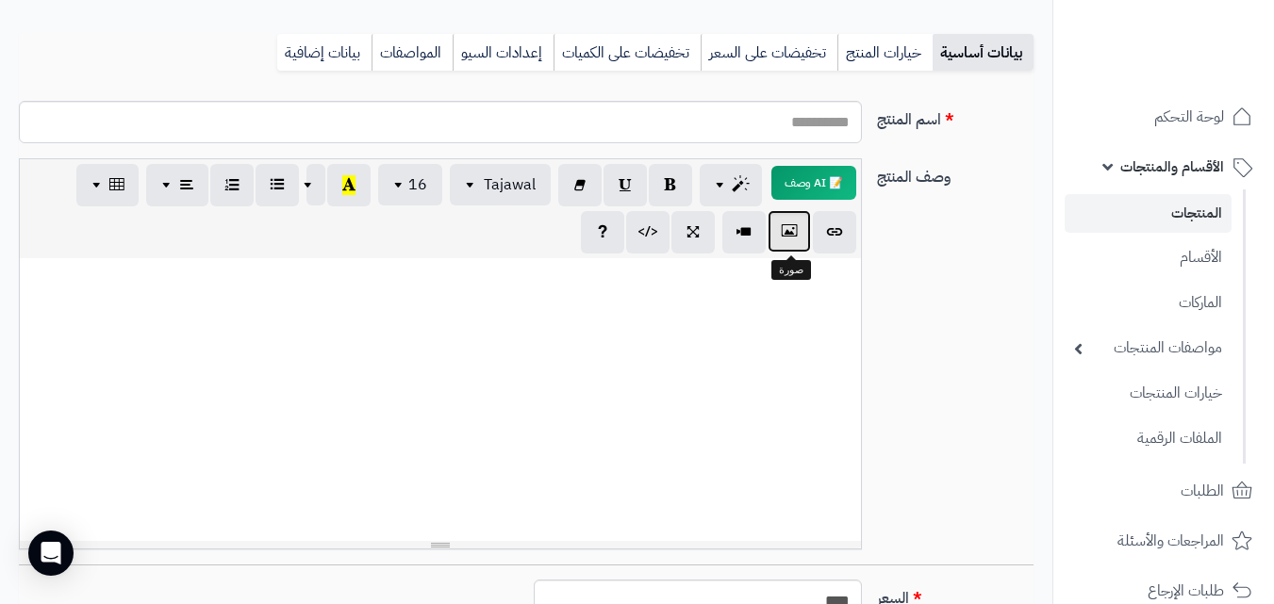
click at [791, 238] on icon "button" at bounding box center [789, 232] width 13 height 20
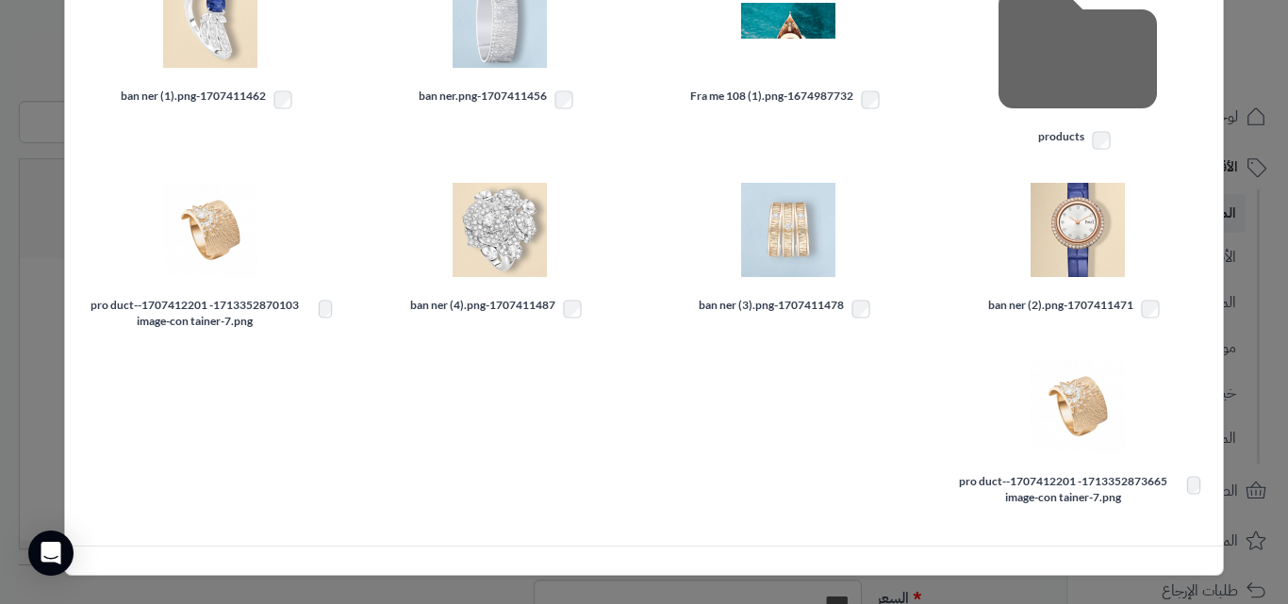
scroll to position [0, 0]
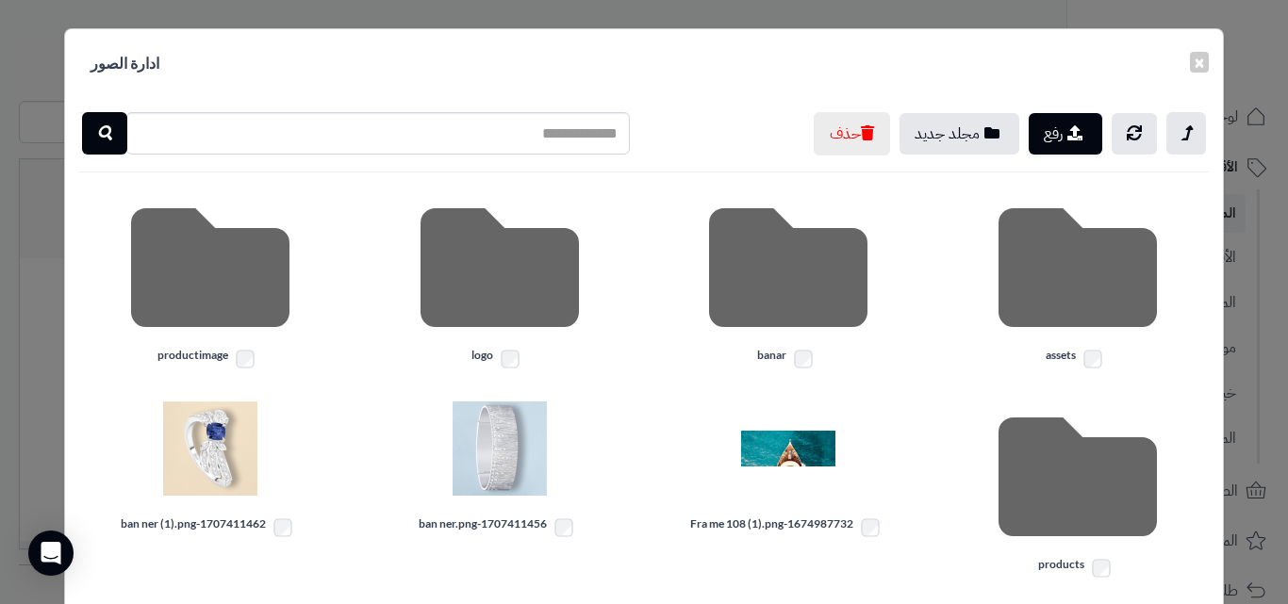
click at [695, 283] on div at bounding box center [788, 268] width 261 height 158
click at [941, 137] on button "مجلد جديد" at bounding box center [960, 132] width 120 height 41
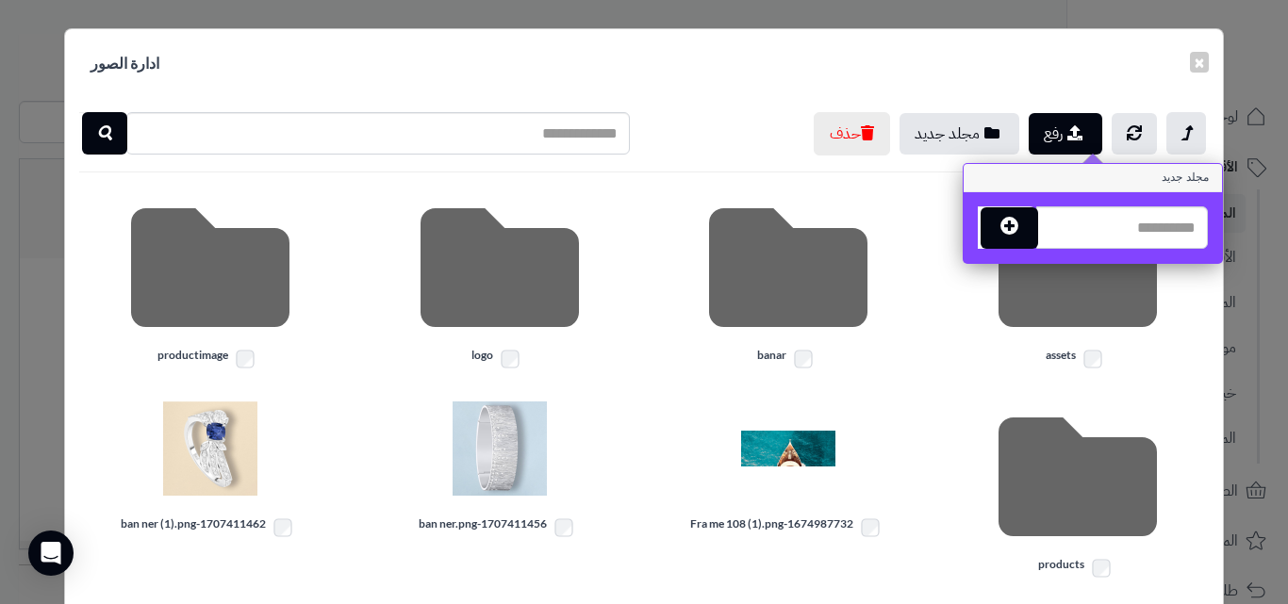
click at [1068, 296] on div at bounding box center [1078, 268] width 261 height 158
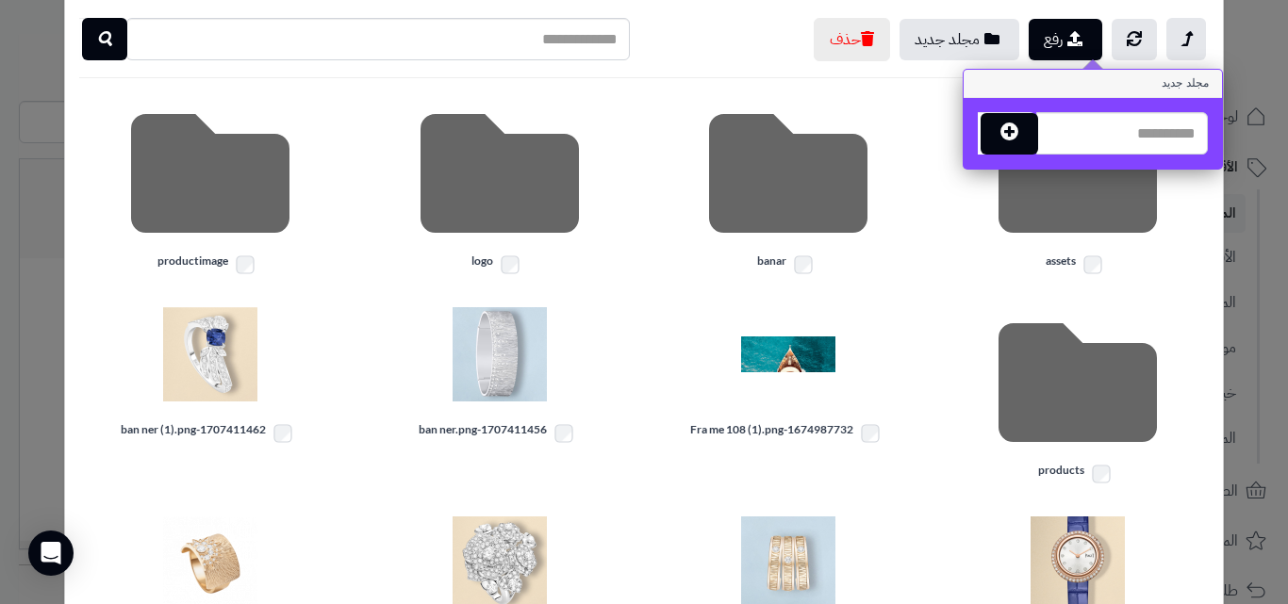
scroll to position [428, 0]
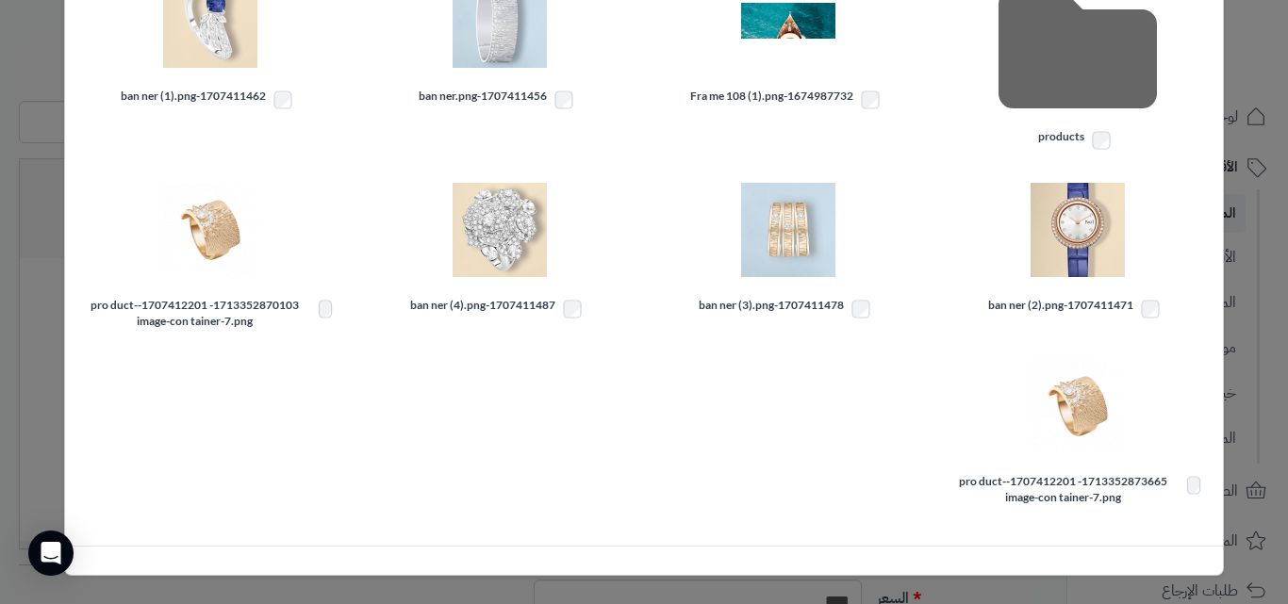
click at [925, 352] on div "رفع مجلد جديد مجلد جديد حذف assets banar logo productimage products 1674987732-…" at bounding box center [643, 108] width 1157 height 876
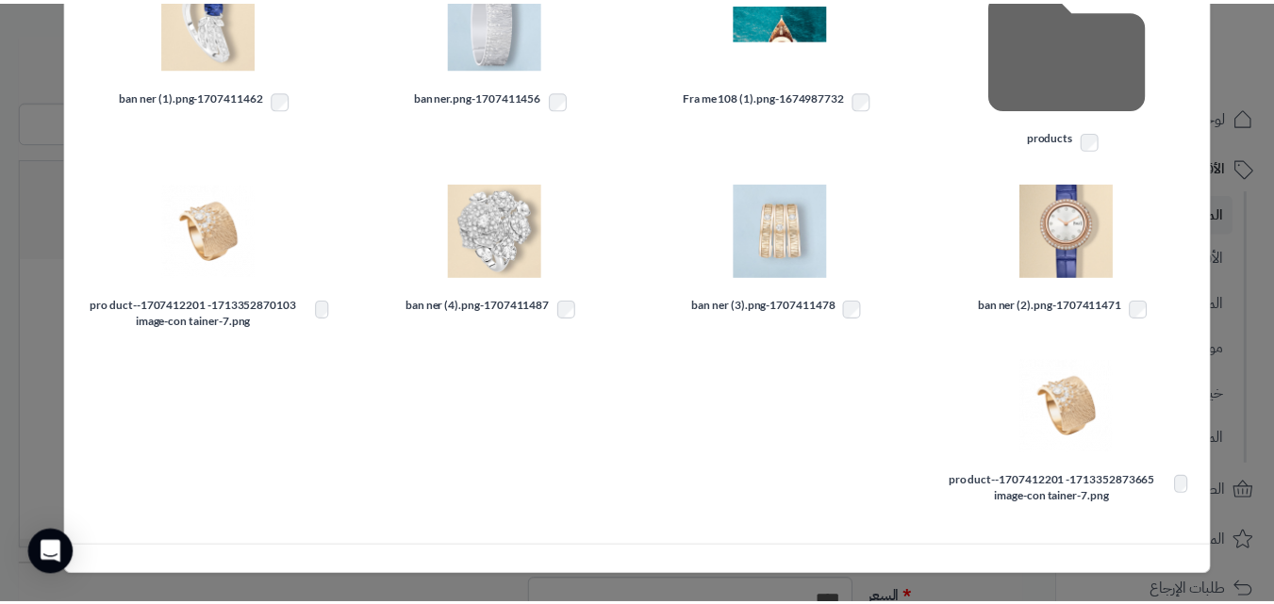
scroll to position [0, 0]
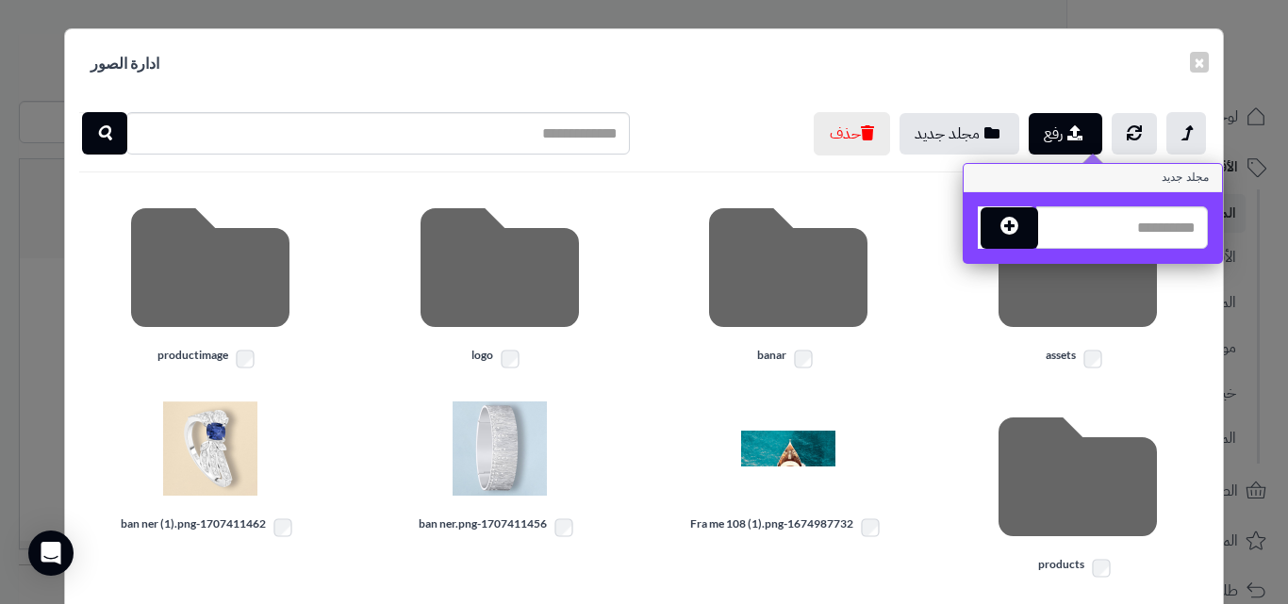
click at [925, 352] on div "banar" at bounding box center [789, 283] width 290 height 188
click at [1200, 60] on button "×" at bounding box center [1199, 61] width 19 height 21
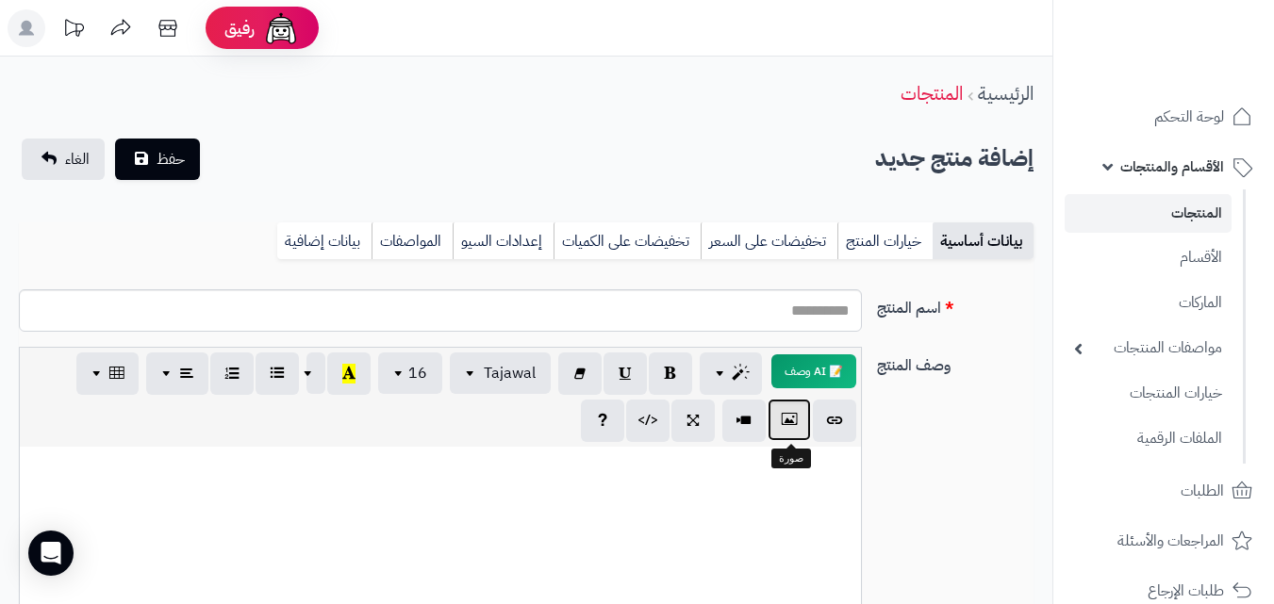
click at [782, 426] on button "button" at bounding box center [789, 420] width 43 height 42
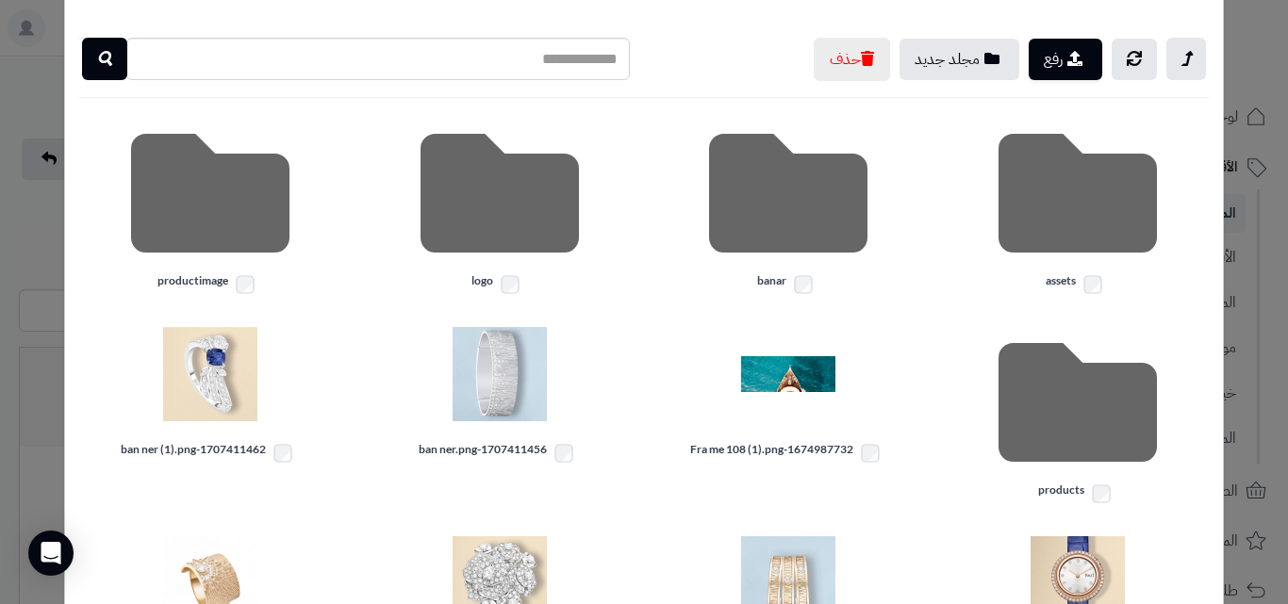
scroll to position [94, 0]
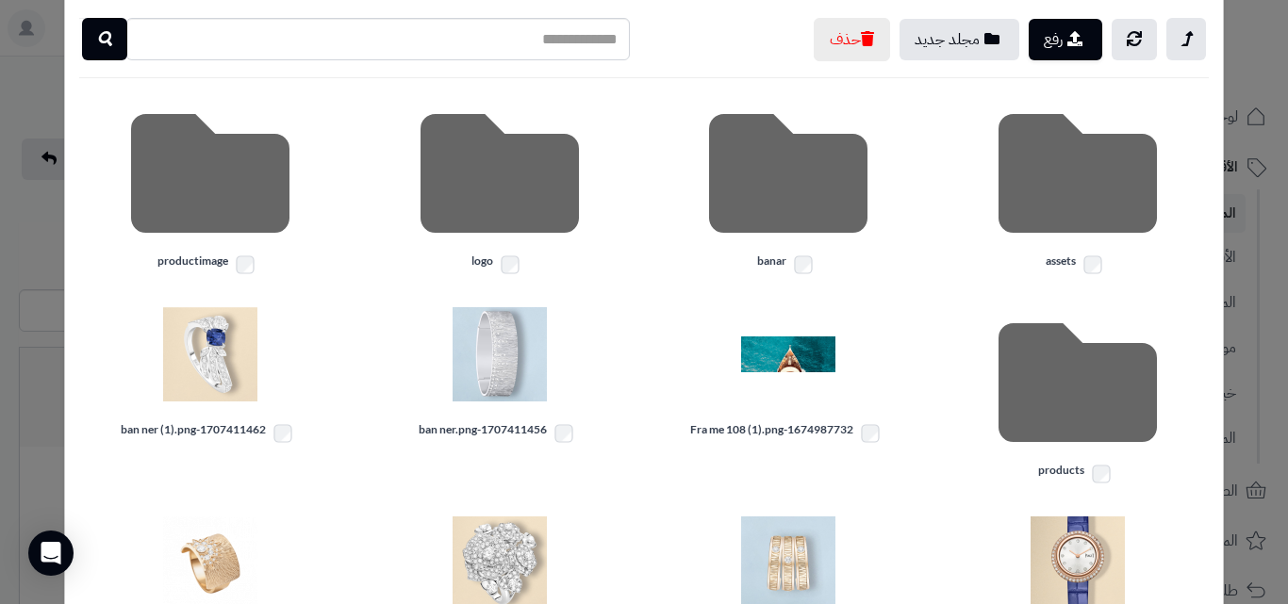
click at [826, 187] on div at bounding box center [788, 173] width 261 height 158
click at [37, 280] on div "× ادارة الصور رفع مجلد جديد حذف assets banar logo productimage products 1674987…" at bounding box center [644, 302] width 1288 height 604
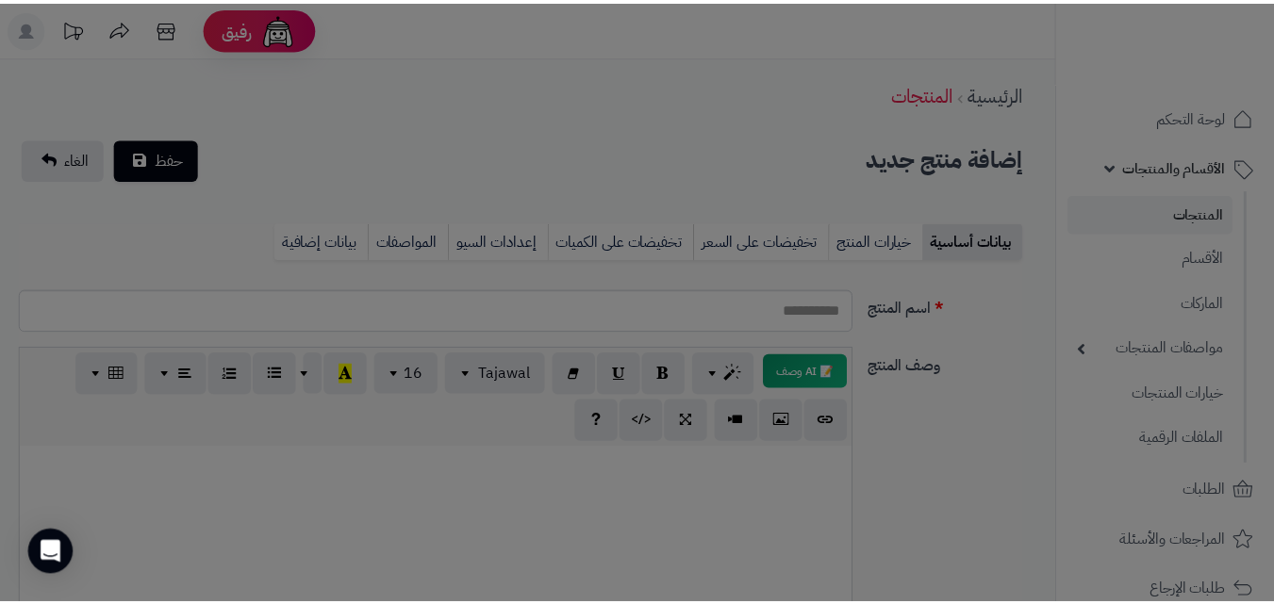
scroll to position [428, 0]
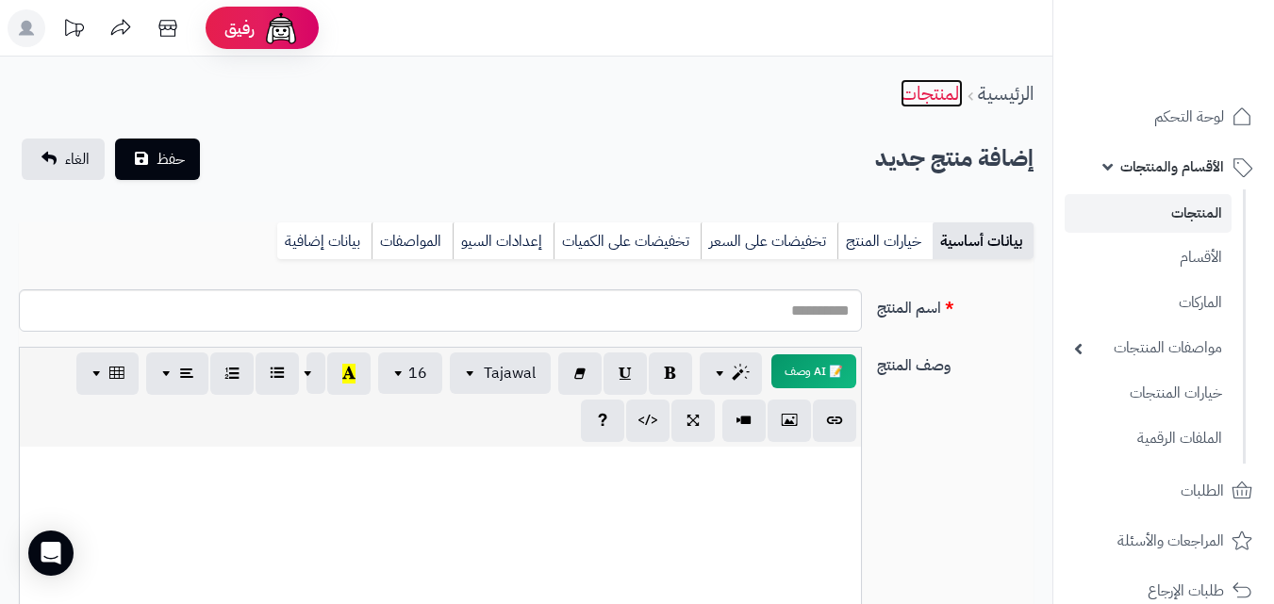
click at [936, 91] on link "المنتجات" at bounding box center [932, 93] width 62 height 28
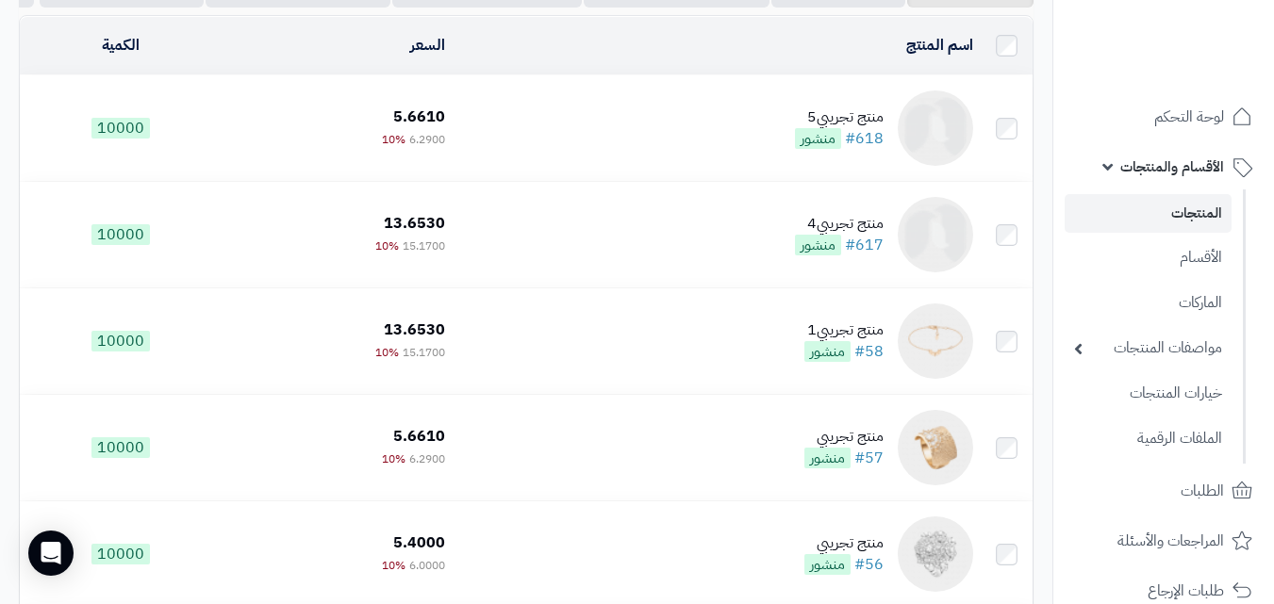
scroll to position [189, 0]
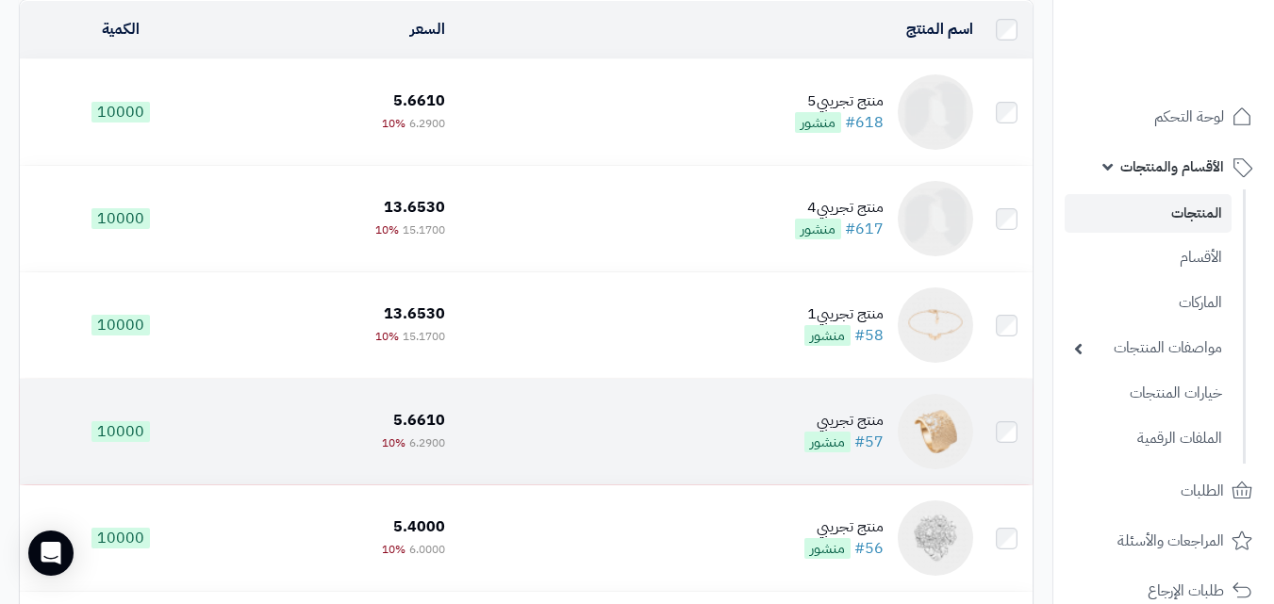
click at [860, 432] on div "منتج تجريبي" at bounding box center [843, 421] width 79 height 22
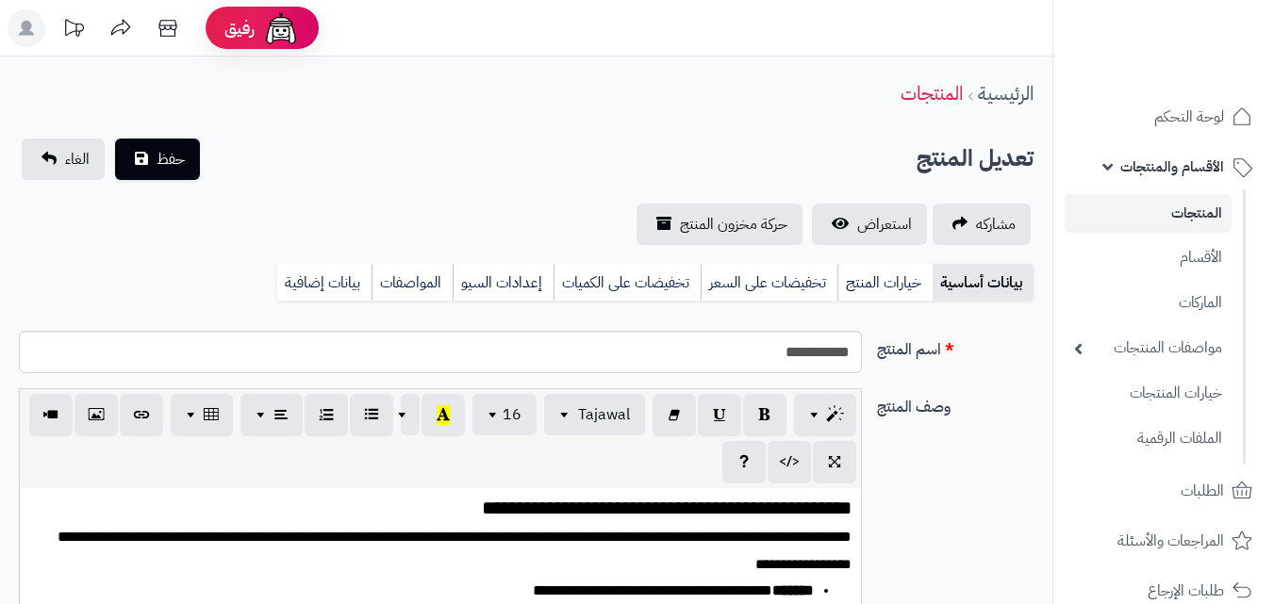
select select
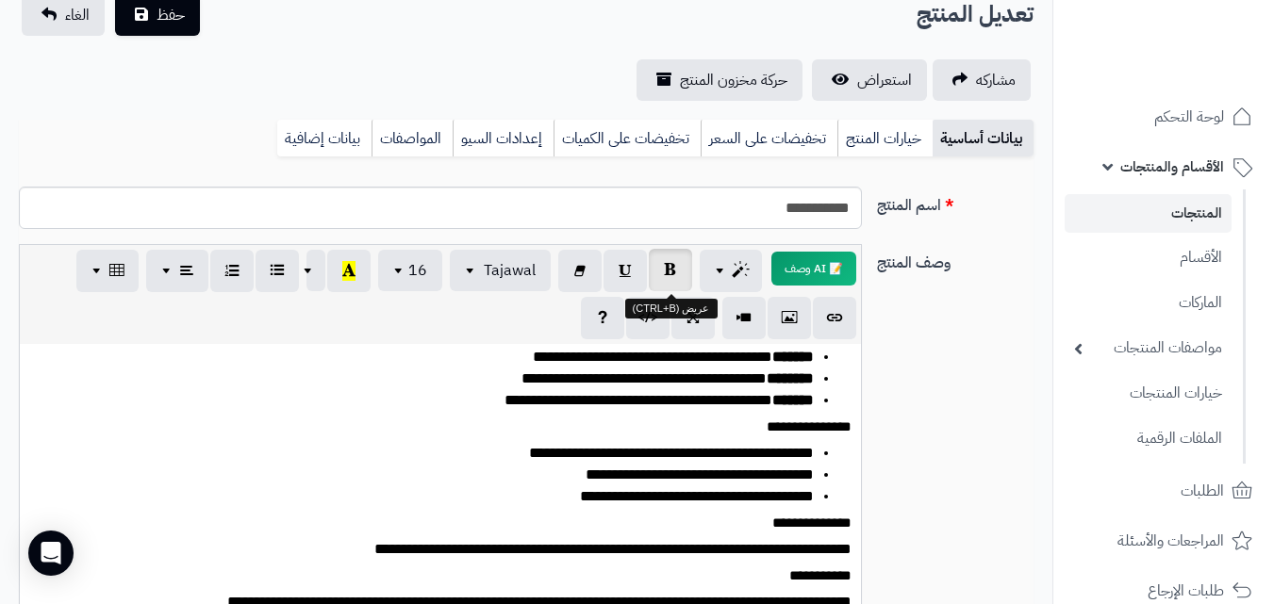
scroll to position [115, 0]
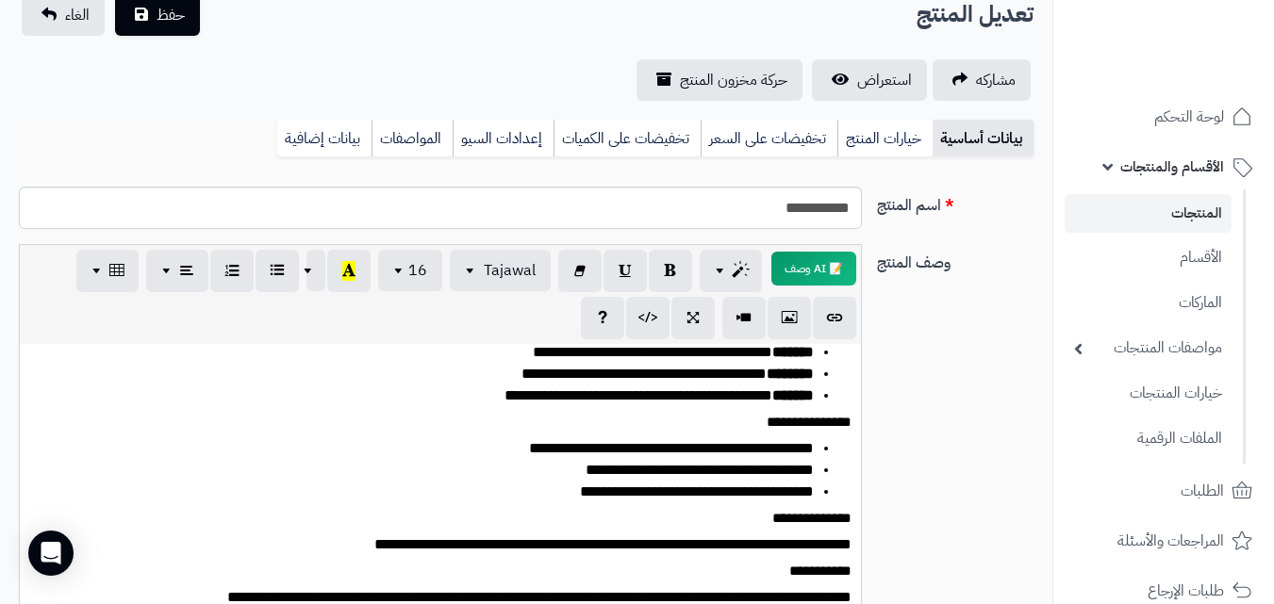
click at [206, 127] on div "بيانات أساسية خيارات المنتج تخفيضات على السعر تخفيضات على الكميات إعدادات السيو…" at bounding box center [526, 146] width 1015 height 52
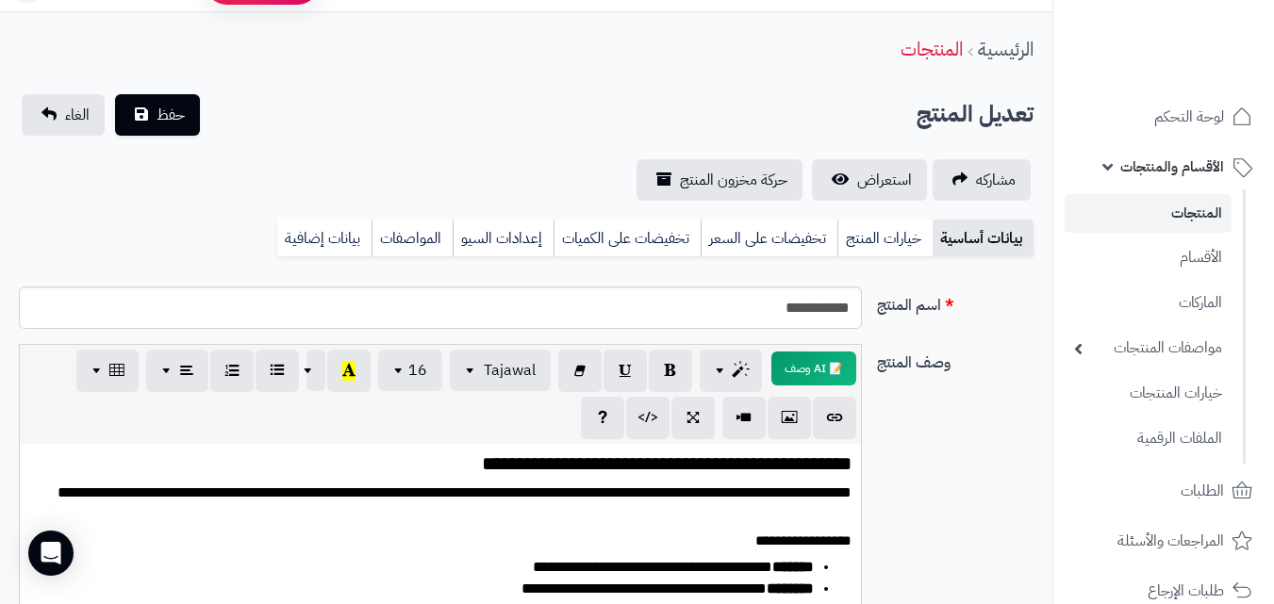
scroll to position [0, 0]
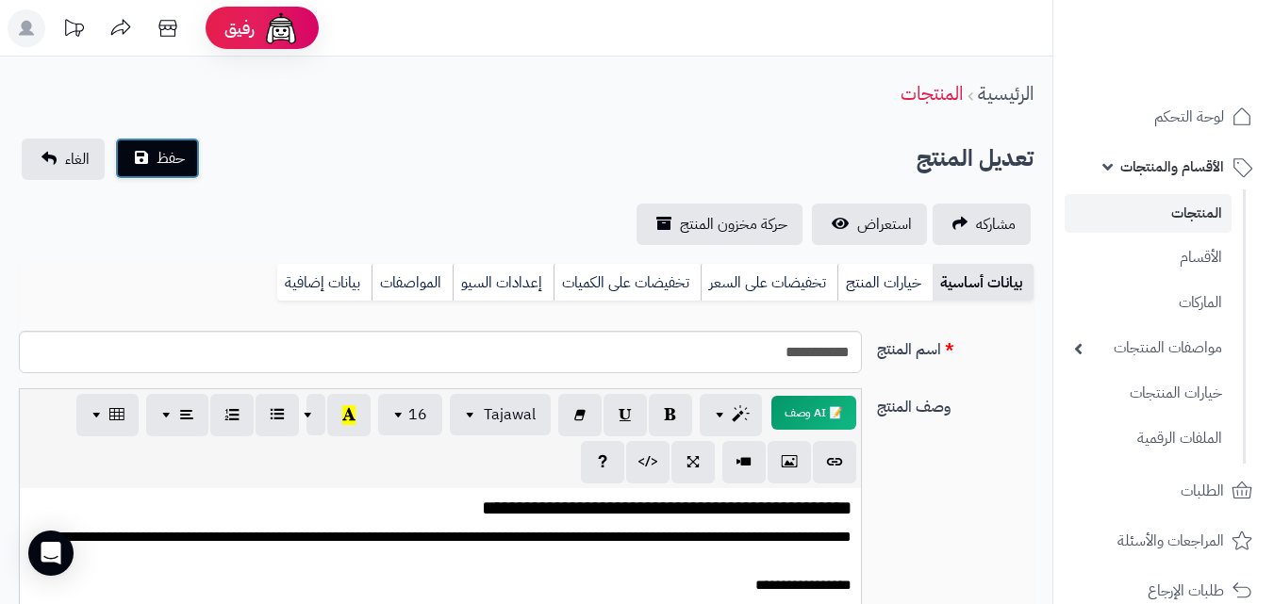
click at [152, 149] on button "حفظ" at bounding box center [157, 158] width 85 height 41
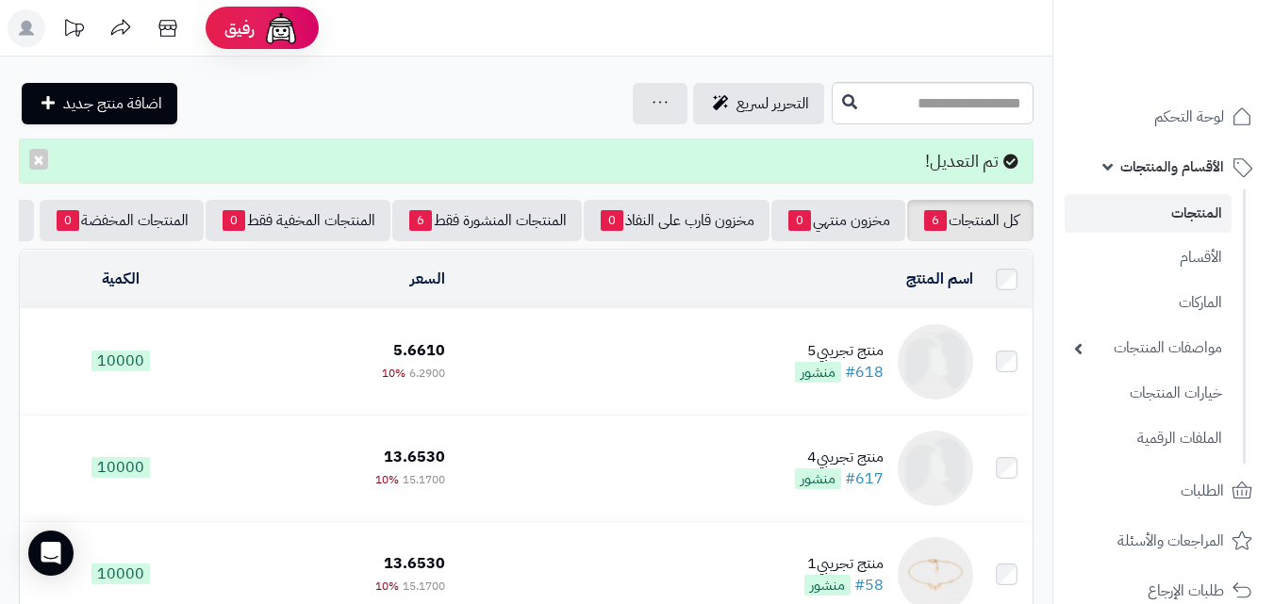
click at [930, 380] on img at bounding box center [935, 361] width 75 height 75
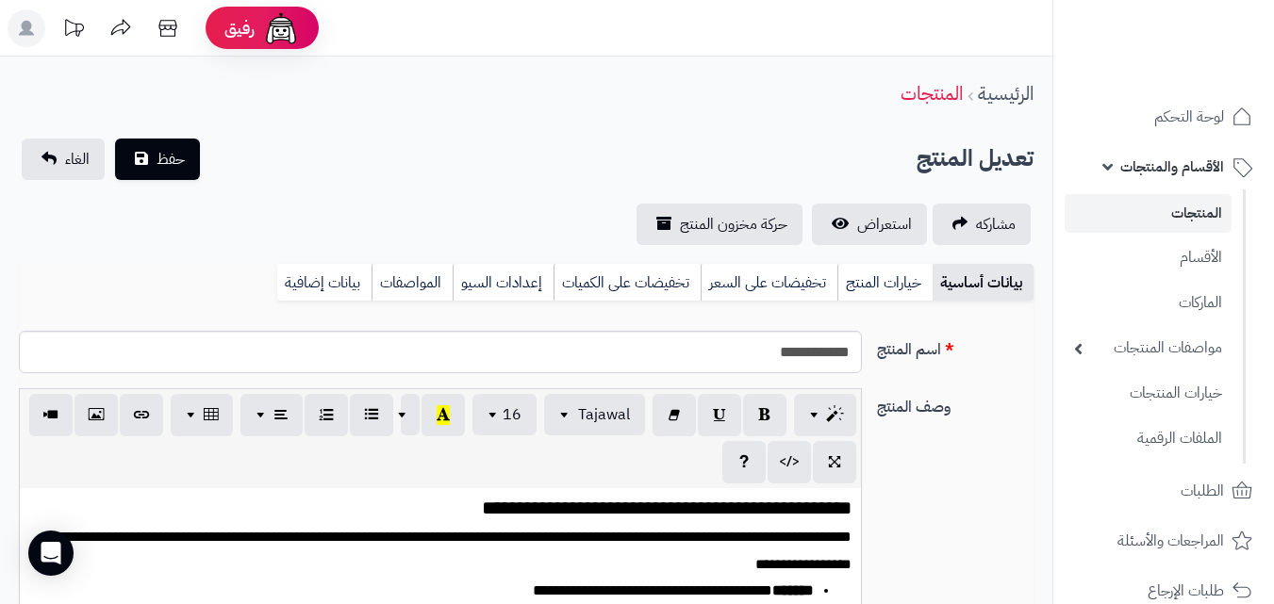
select select
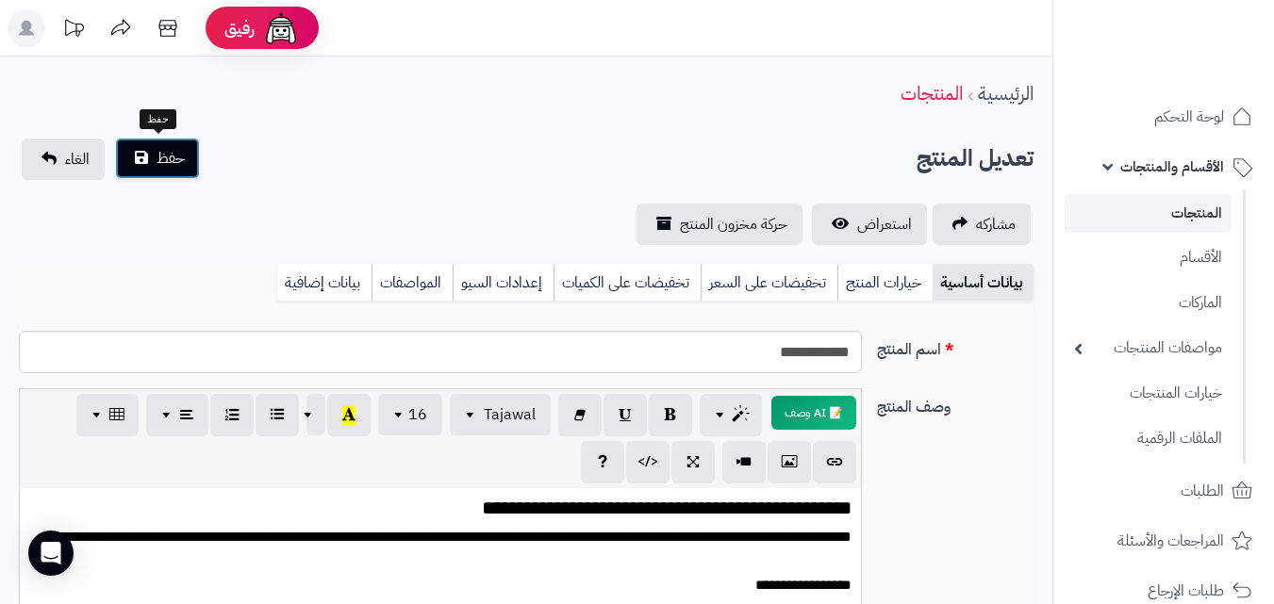
click at [172, 161] on span "حفظ" at bounding box center [171, 158] width 28 height 23
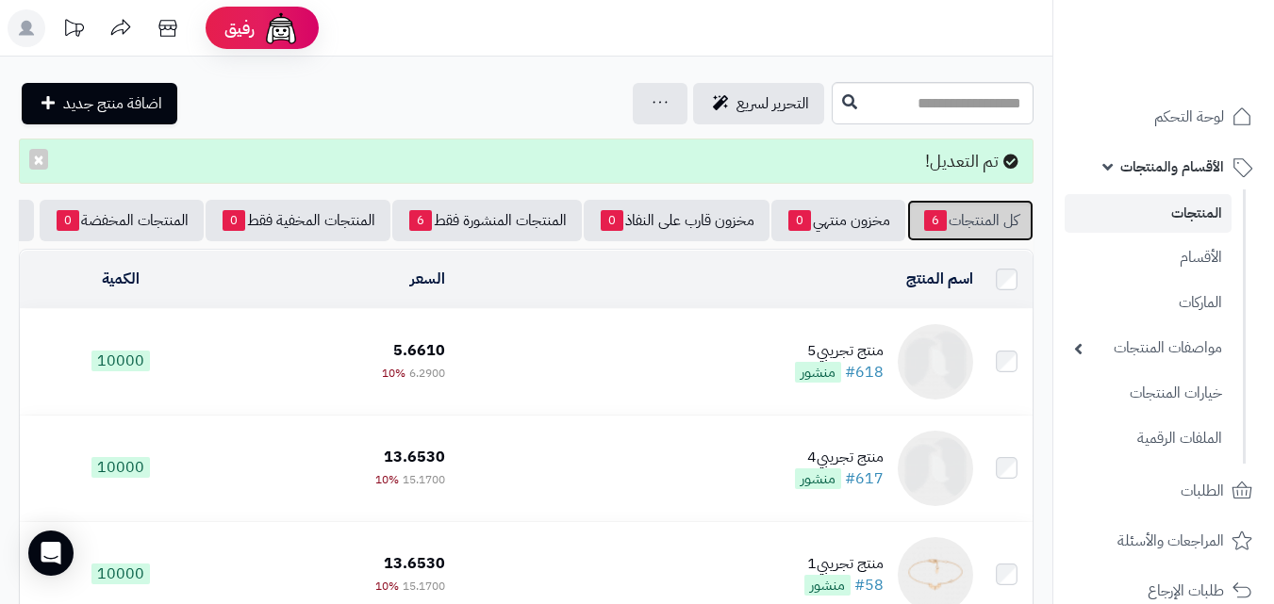
click at [969, 224] on link "كل المنتجات 6" at bounding box center [970, 220] width 126 height 41
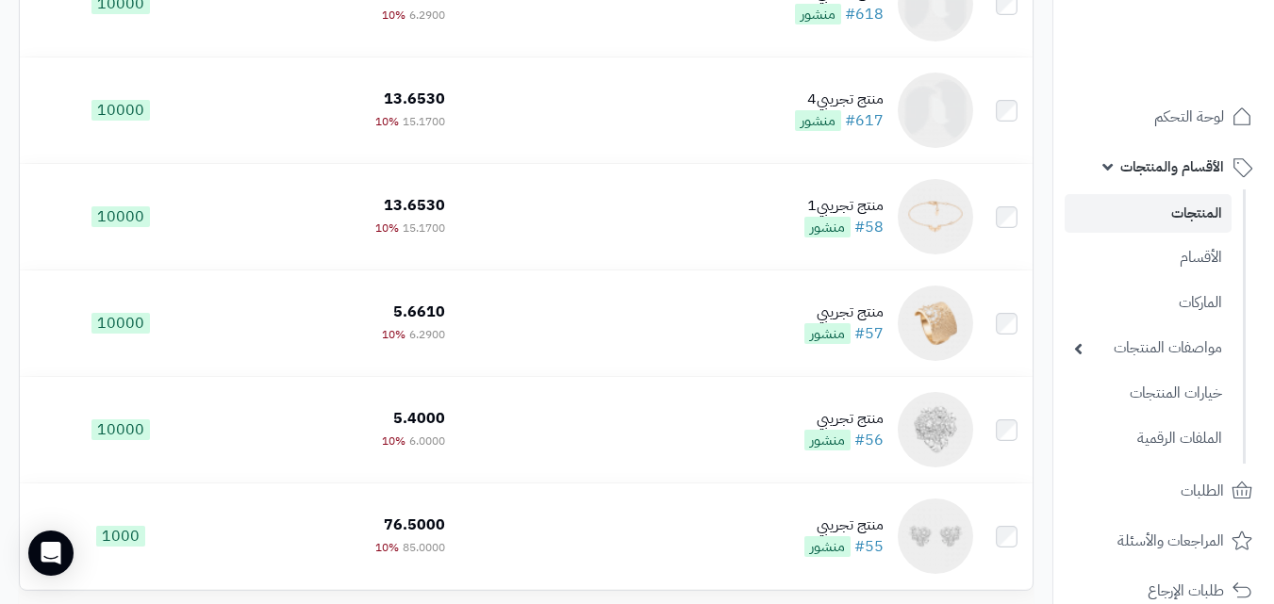
scroll to position [292, 0]
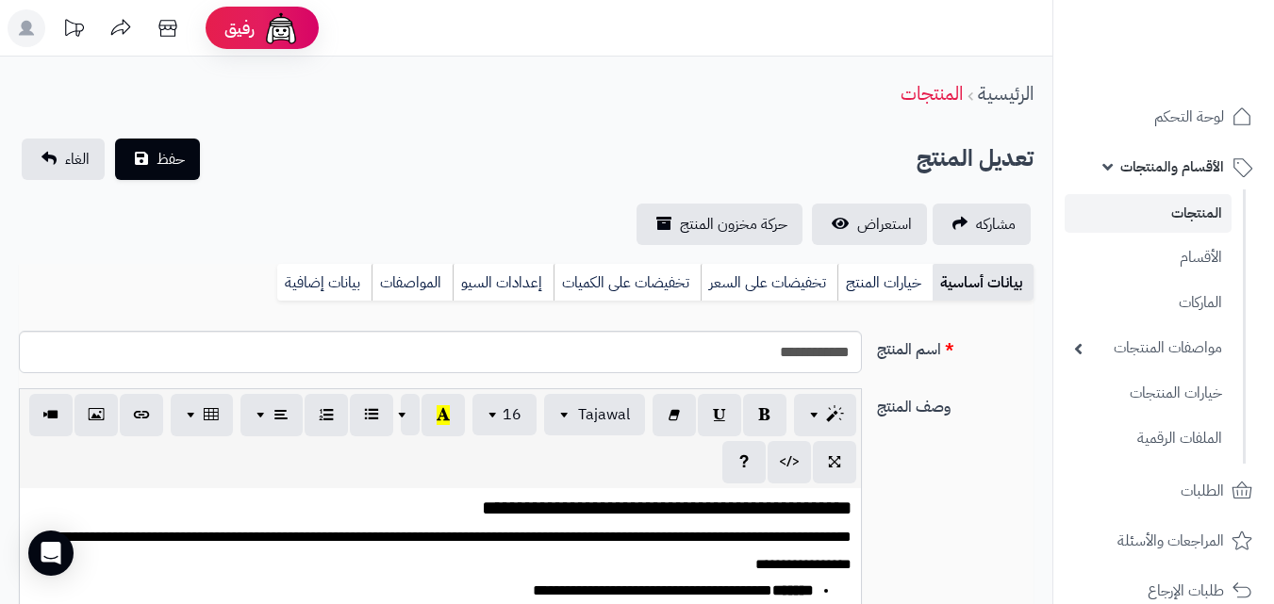
select select
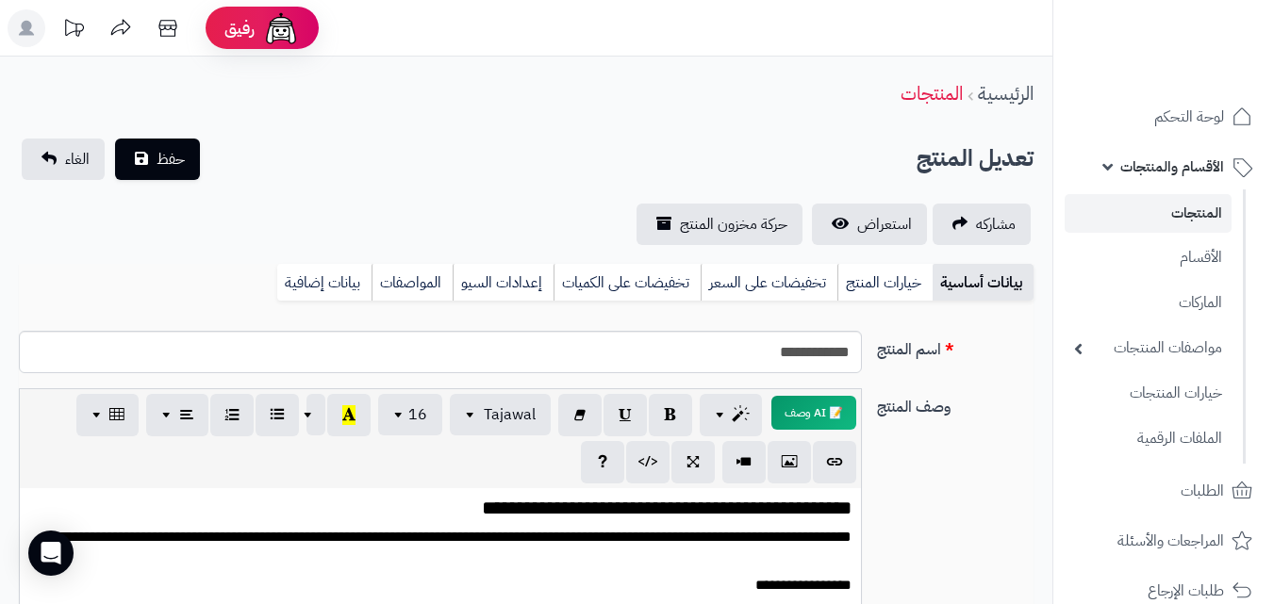
click at [28, 21] on rect at bounding box center [27, 28] width 38 height 38
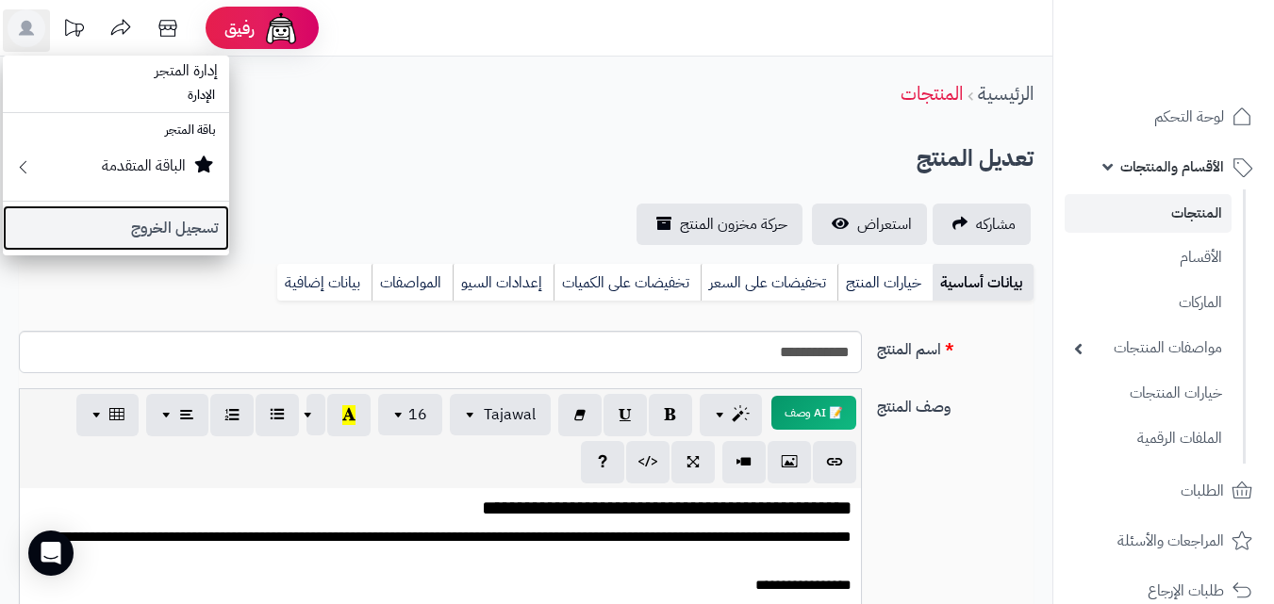
click at [157, 237] on link "تسجيل الخروج" at bounding box center [116, 228] width 226 height 45
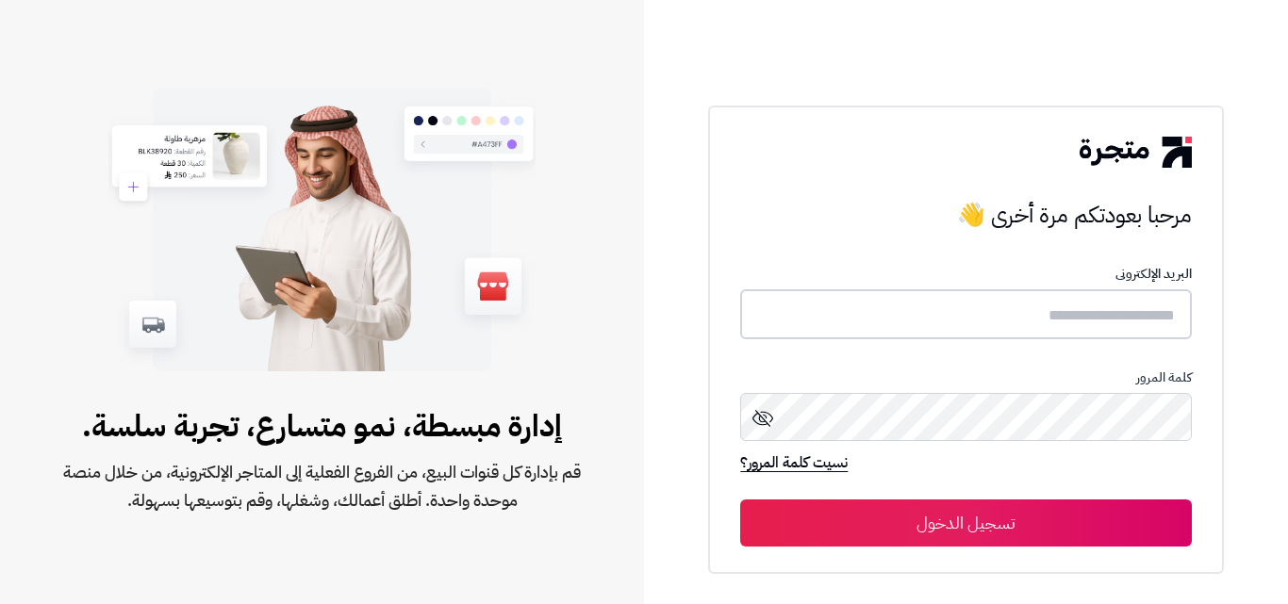
click at [953, 321] on input "text" at bounding box center [965, 315] width 451 height 50
type input "***"
